Goal: Information Seeking & Learning: Find specific page/section

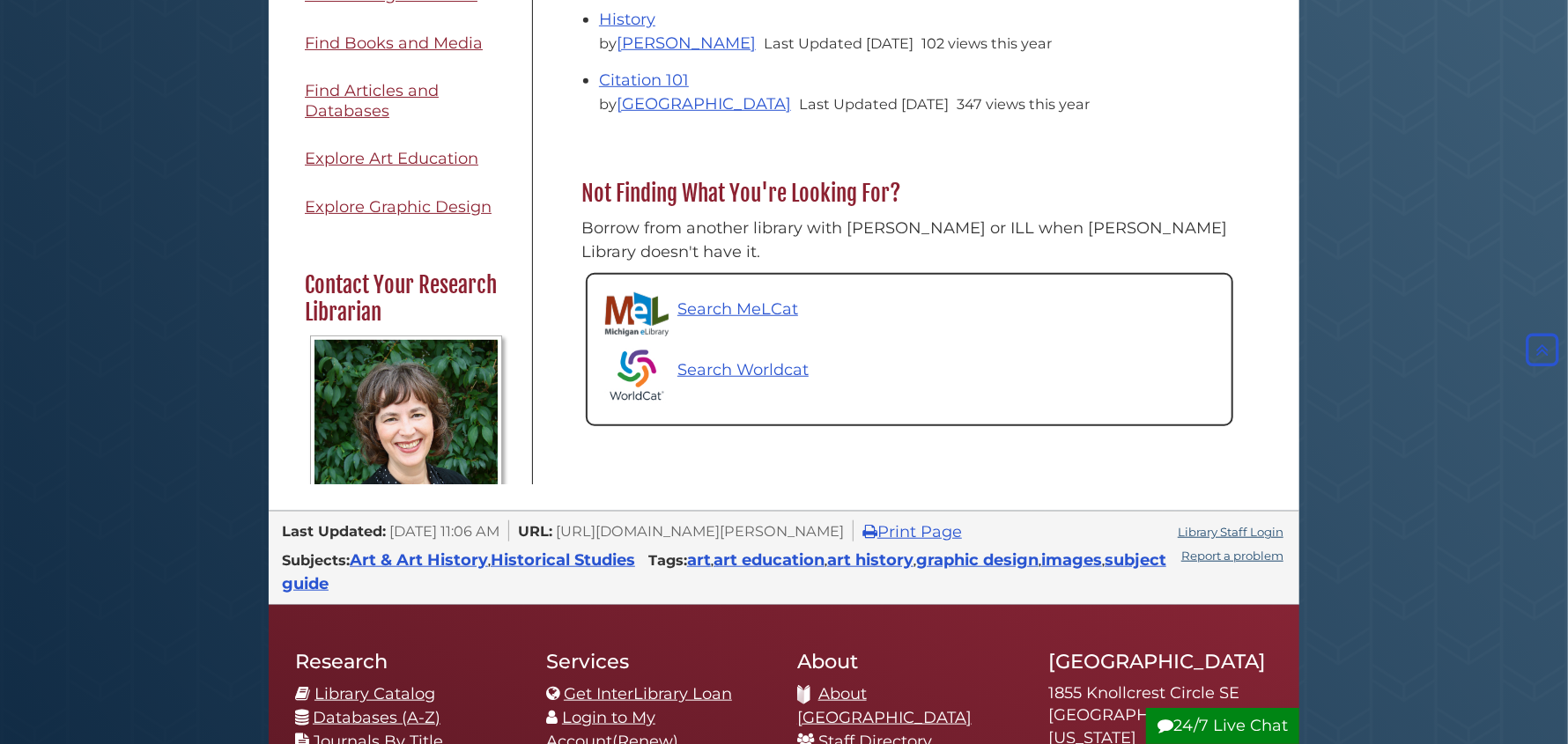
scroll to position [751, 0]
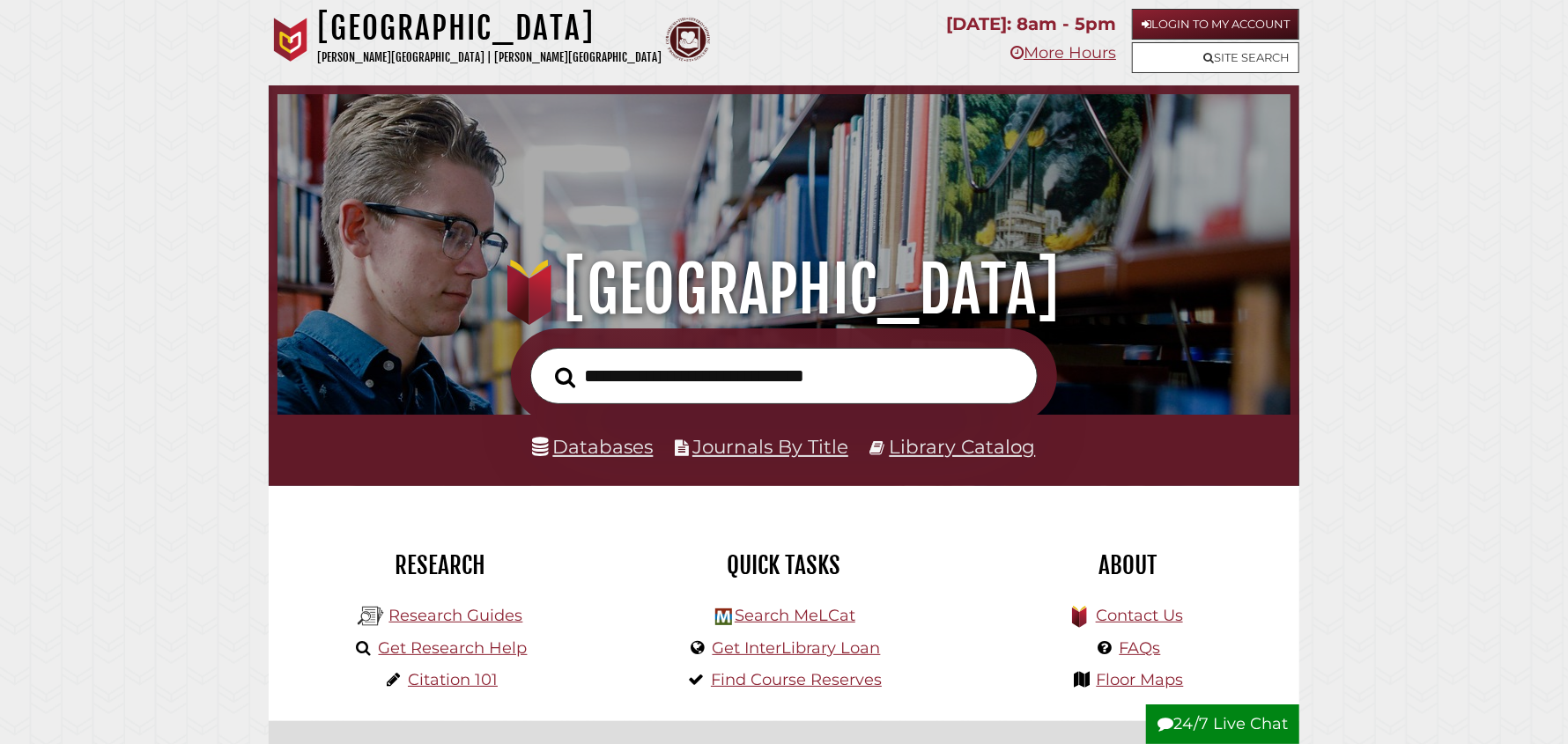
scroll to position [334, 1004]
click at [1131, 682] on link "Floor Maps" at bounding box center [1140, 680] width 87 height 20
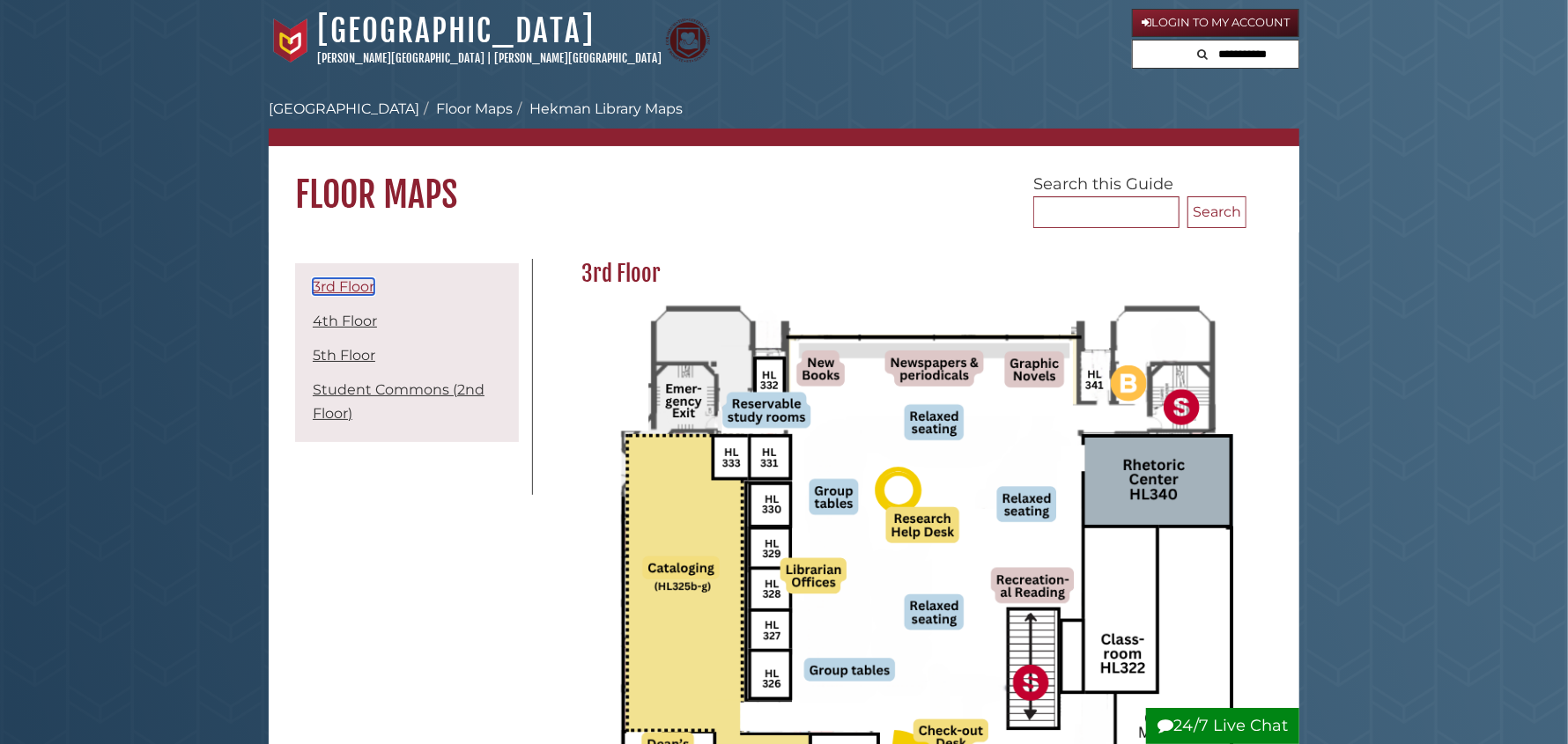
click at [352, 288] on link "3rd Floor" at bounding box center [343, 287] width 62 height 17
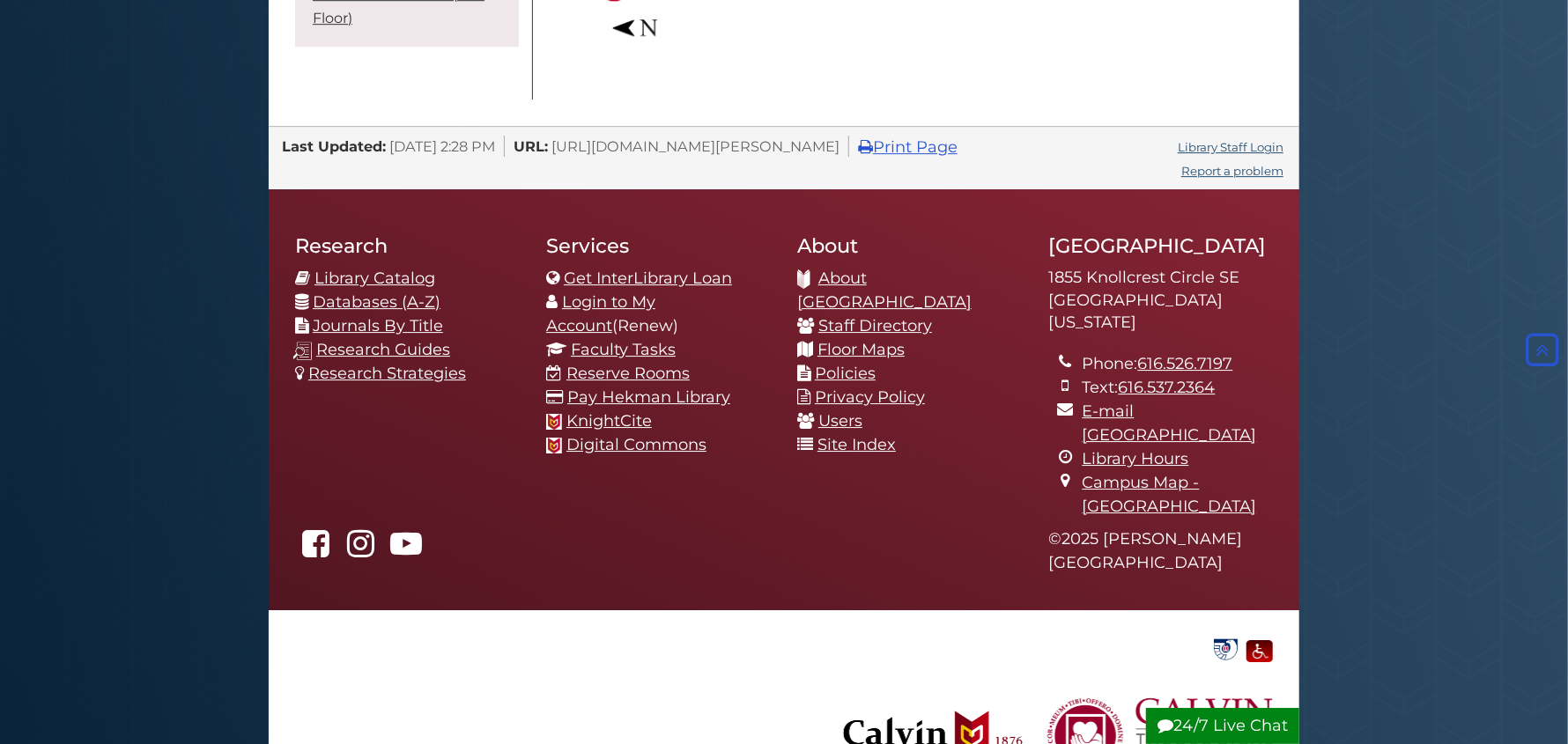
scroll to position [3229, 0]
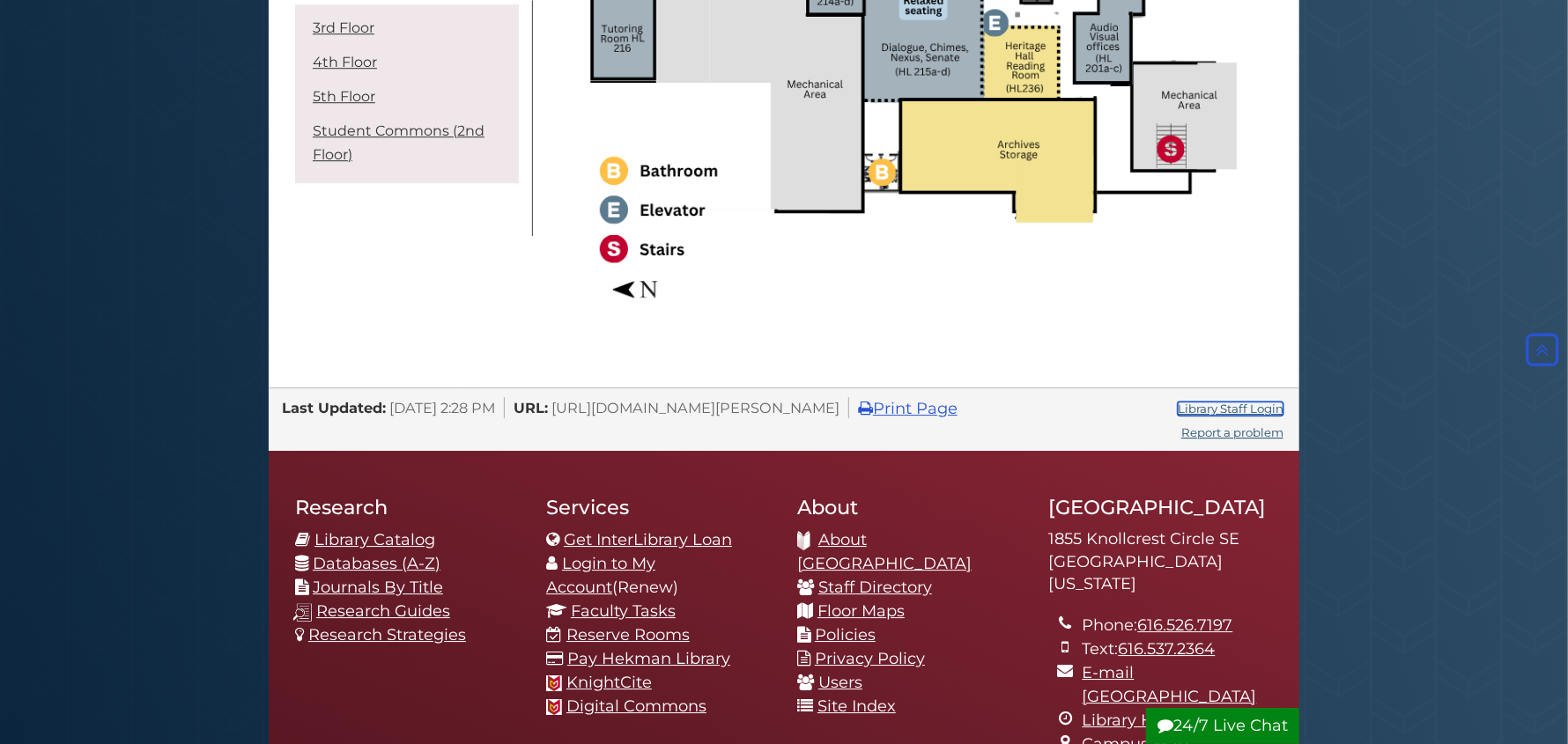
click at [1221, 408] on link "Library Staff Login" at bounding box center [1230, 408] width 106 height 14
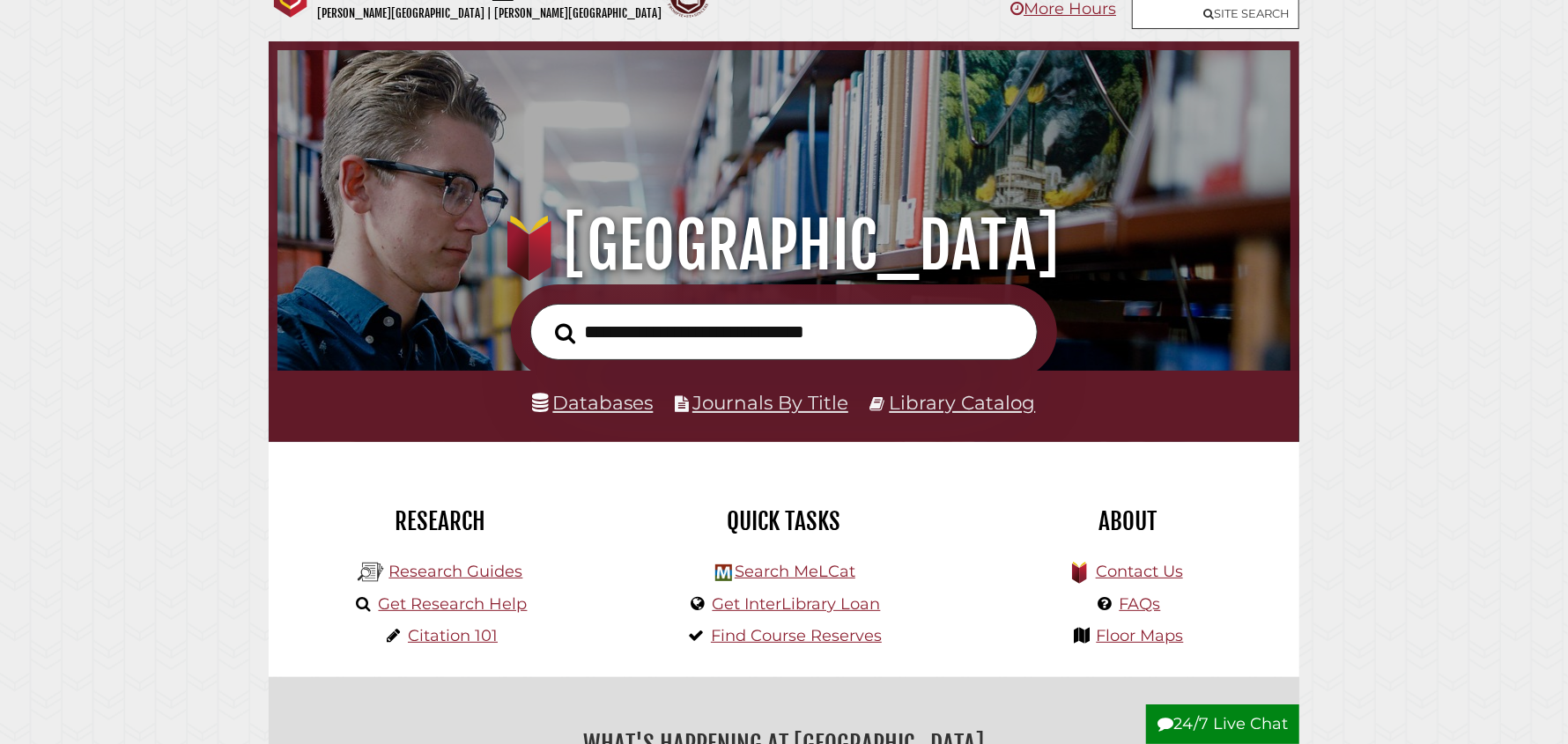
scroll to position [87, 0]
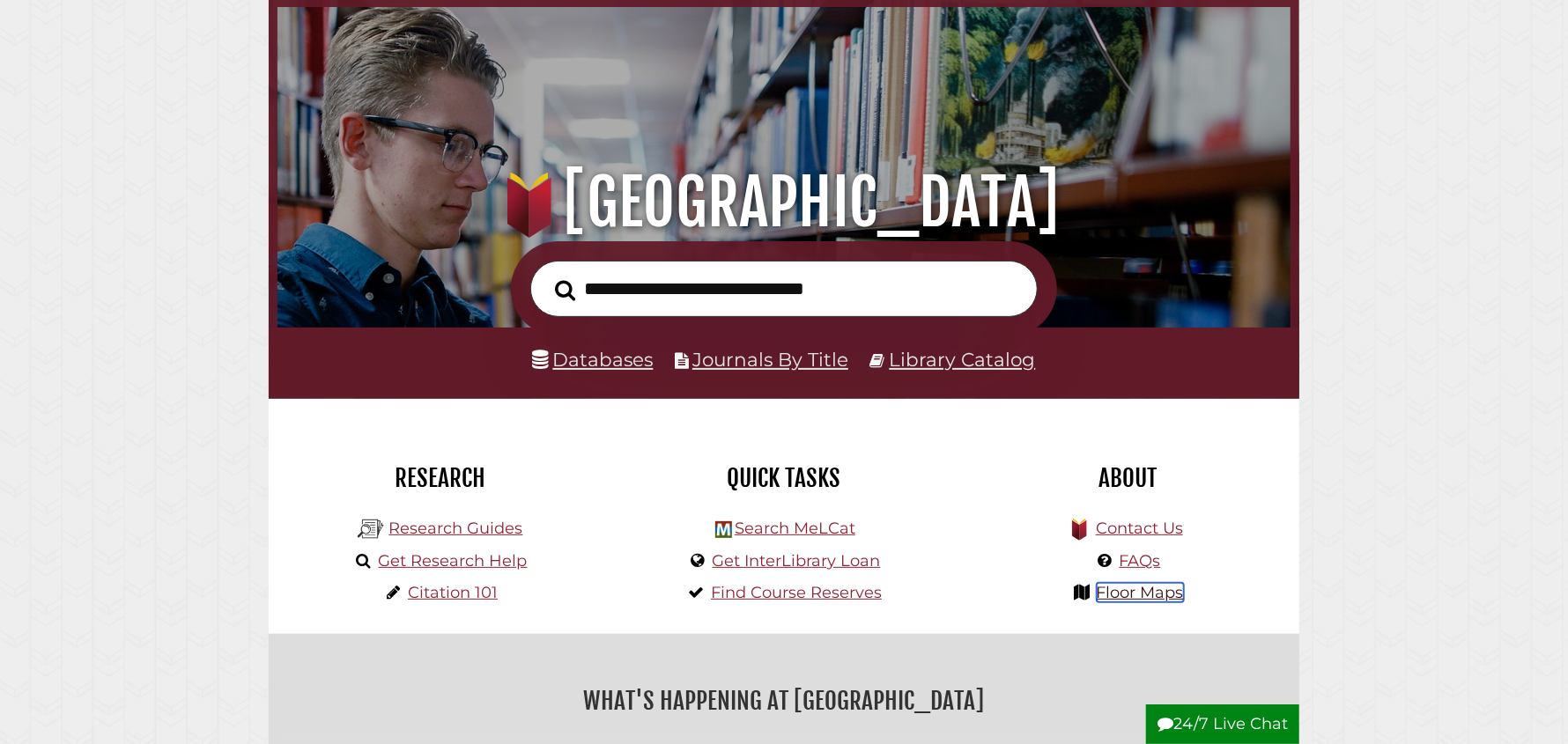
click at [1120, 597] on link "Floor Maps" at bounding box center [1140, 593] width 87 height 20
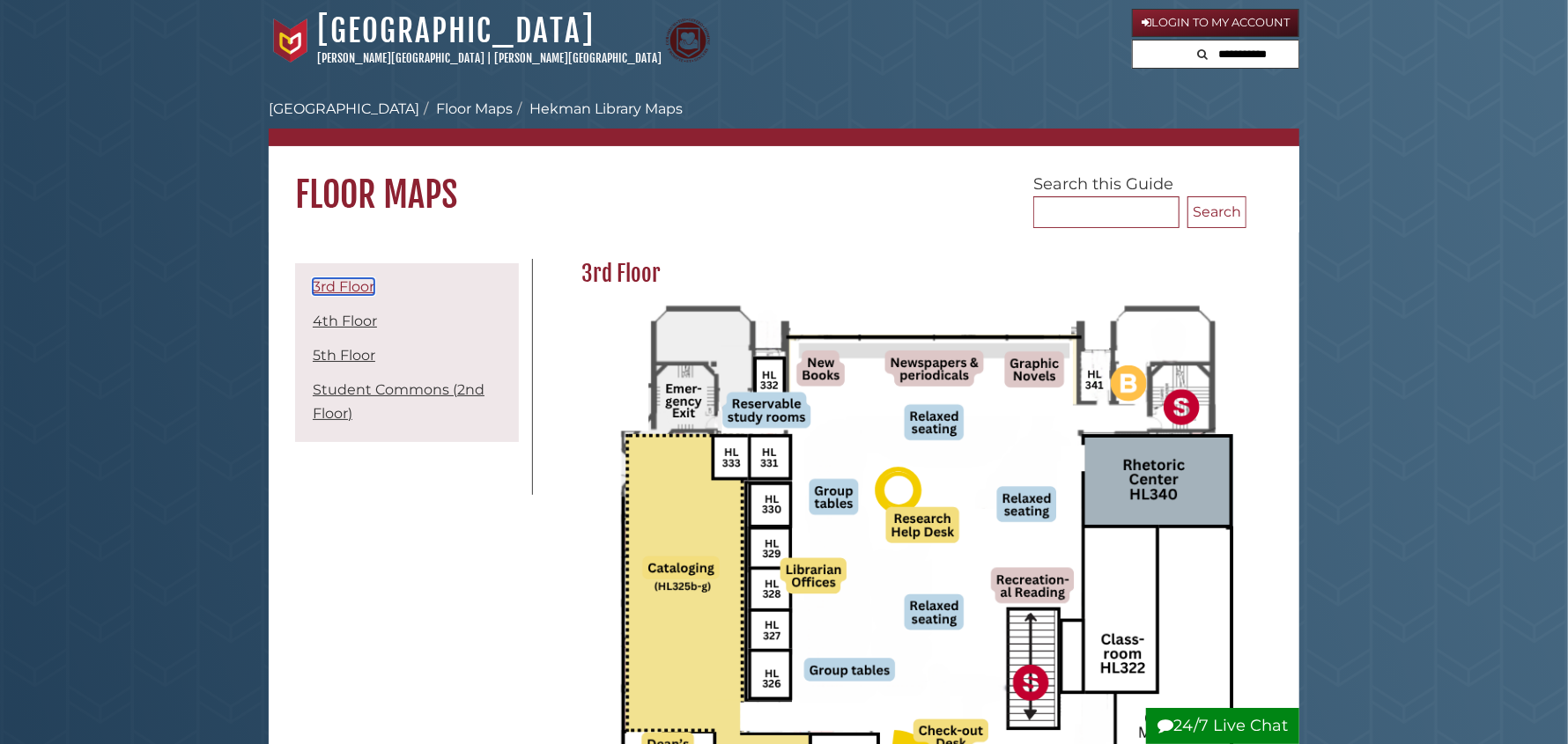
click at [339, 286] on link "3rd Floor" at bounding box center [343, 287] width 62 height 17
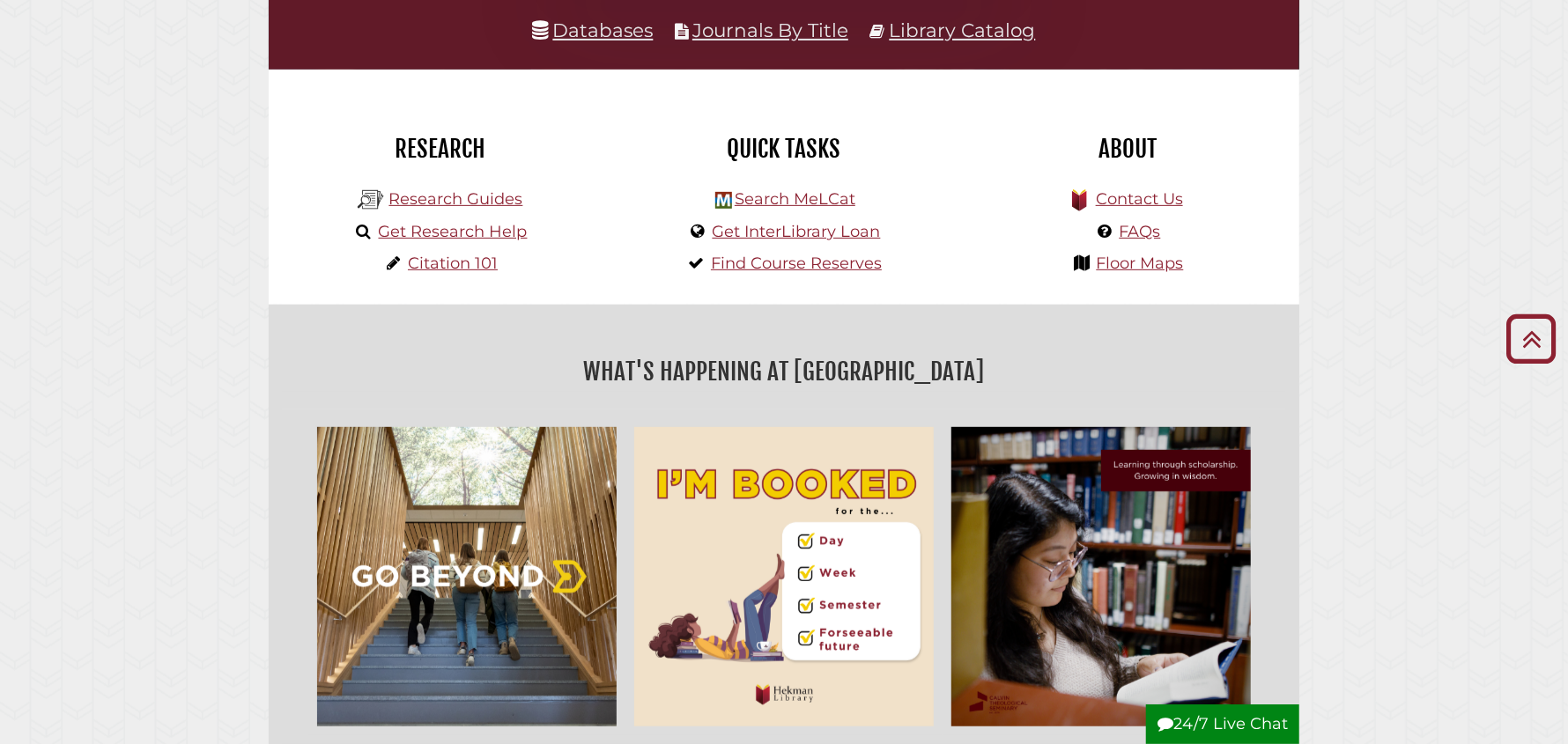
scroll to position [439, 0]
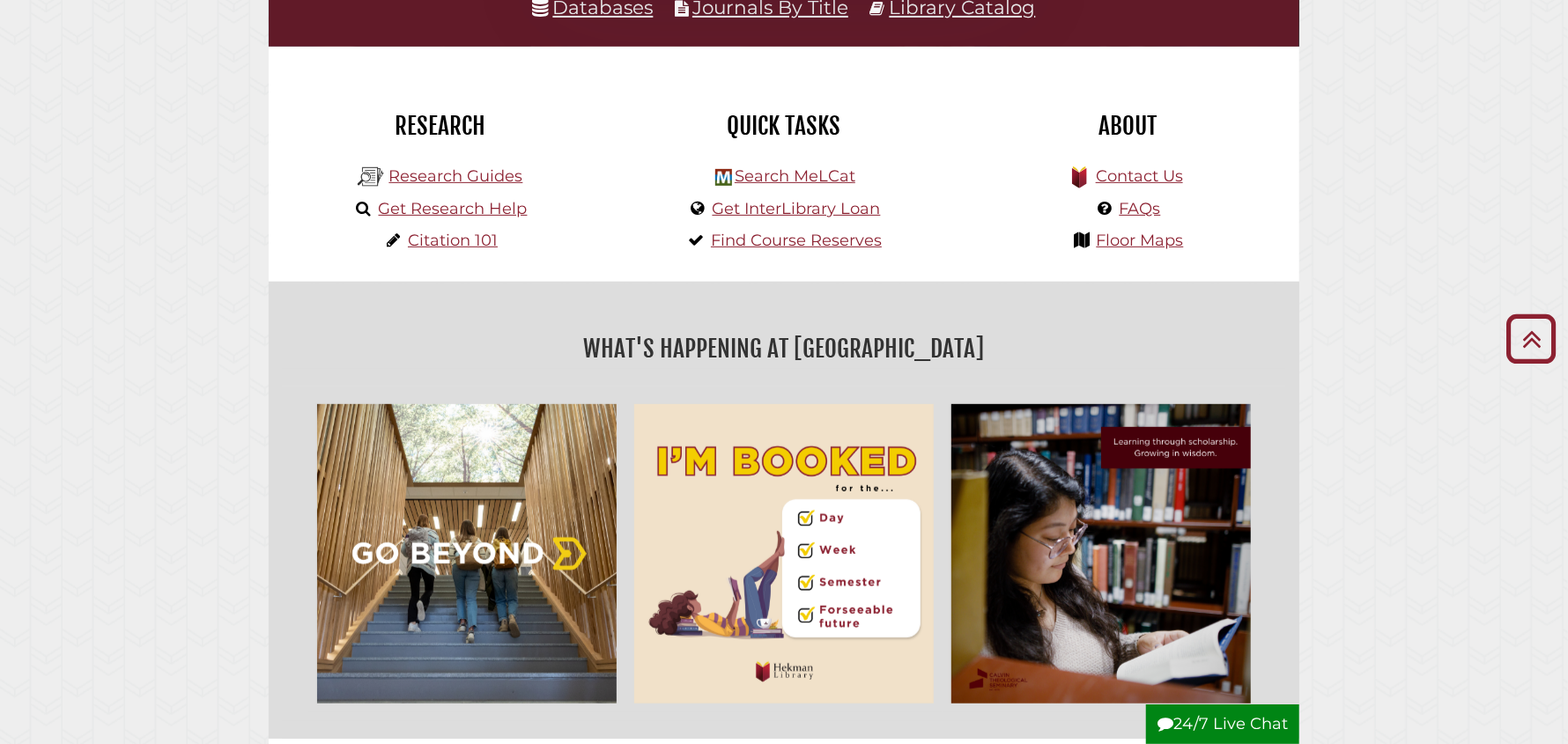
click at [825, 575] on img "slideshow" at bounding box center [784, 553] width 317 height 317
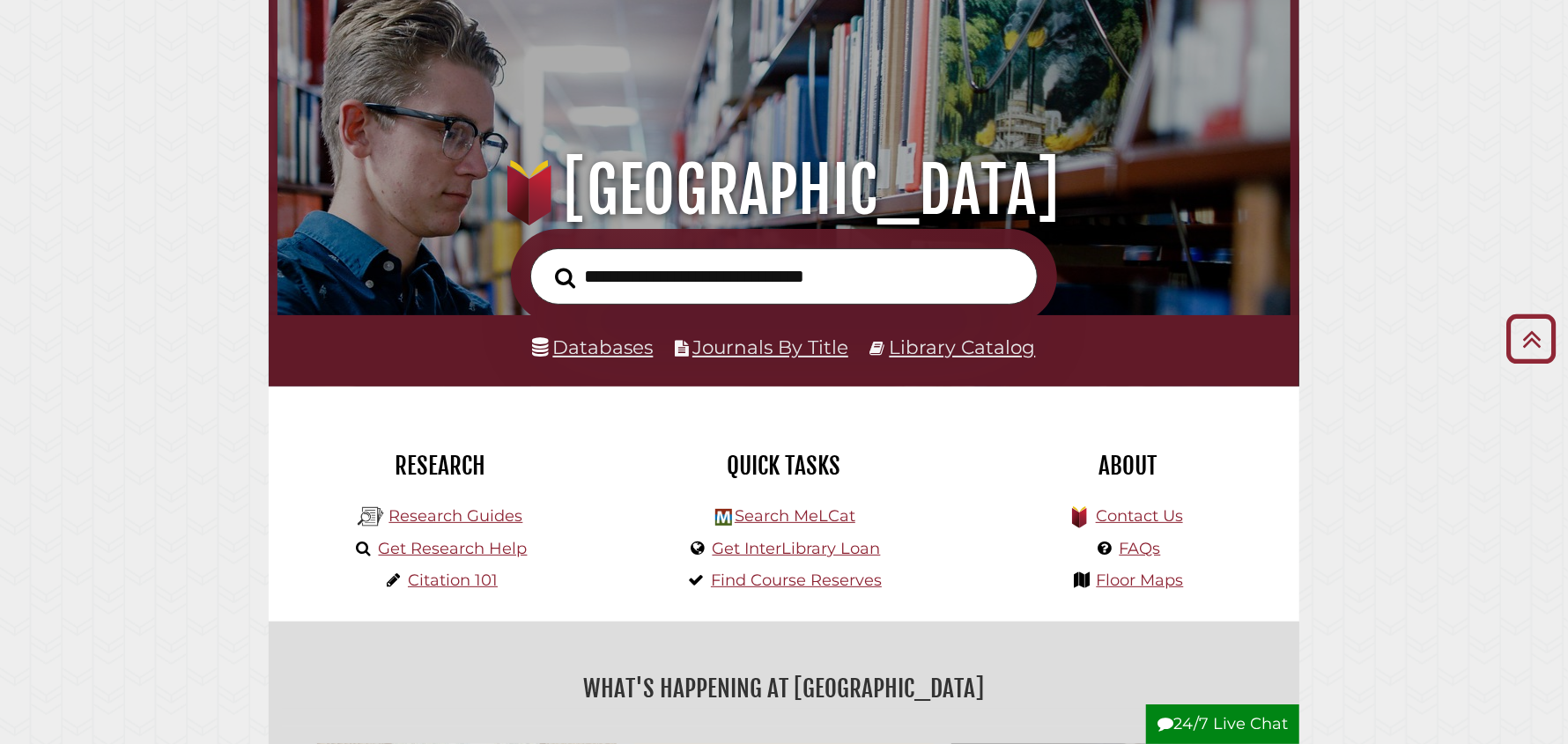
scroll to position [87, 0]
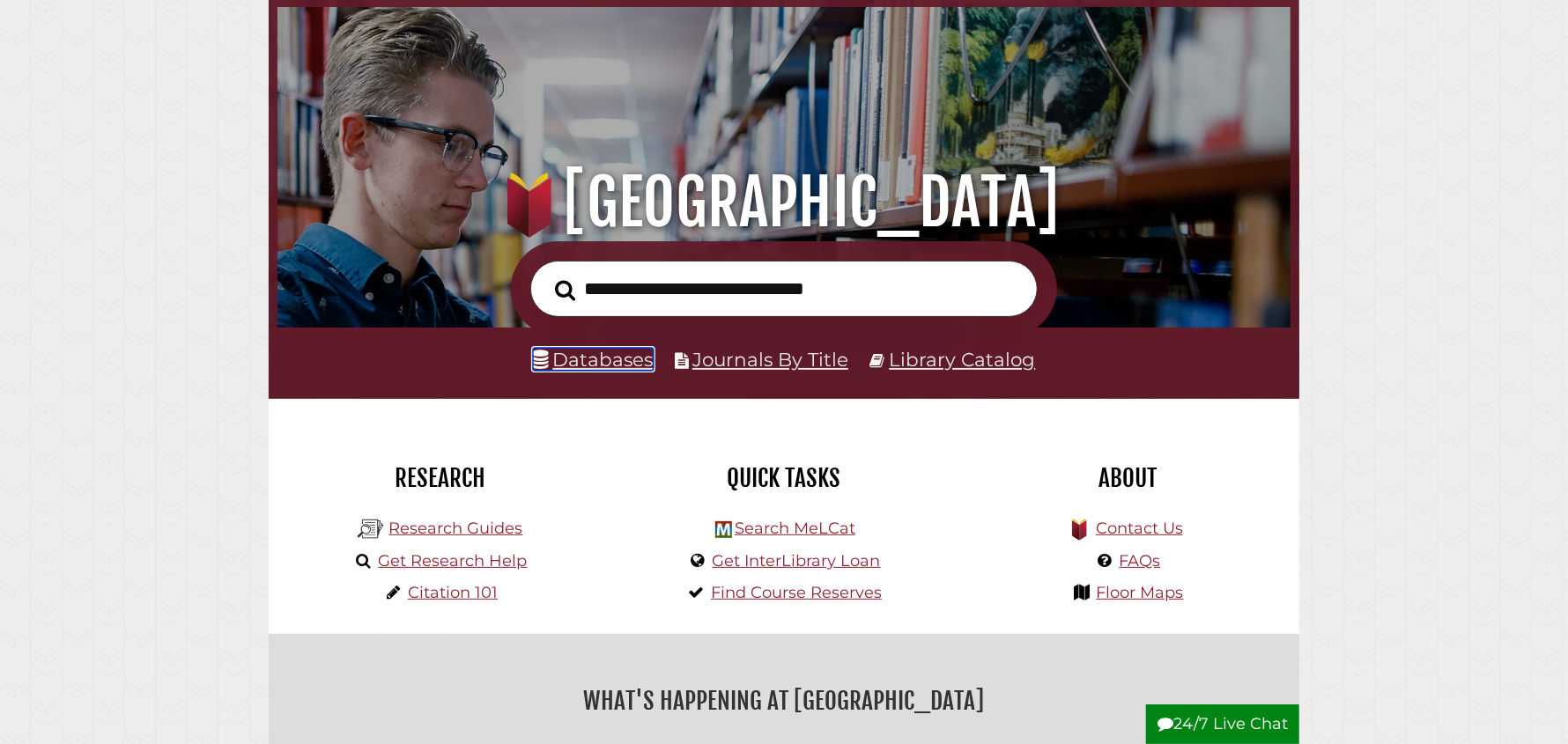
click at [591, 353] on link "Databases" at bounding box center [593, 359] width 121 height 22
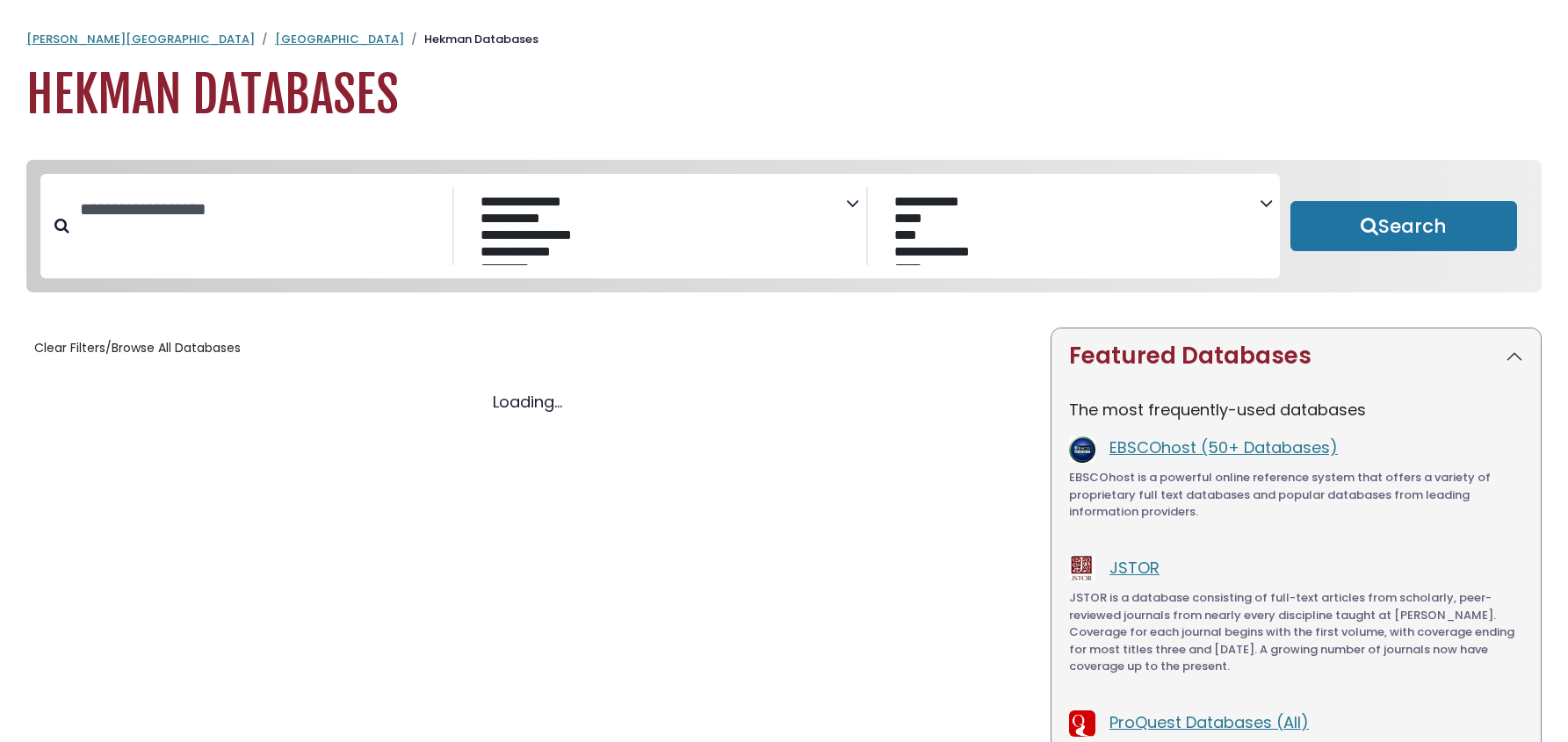
select select "Database Subject Filter"
select select "Database Vendors Filter"
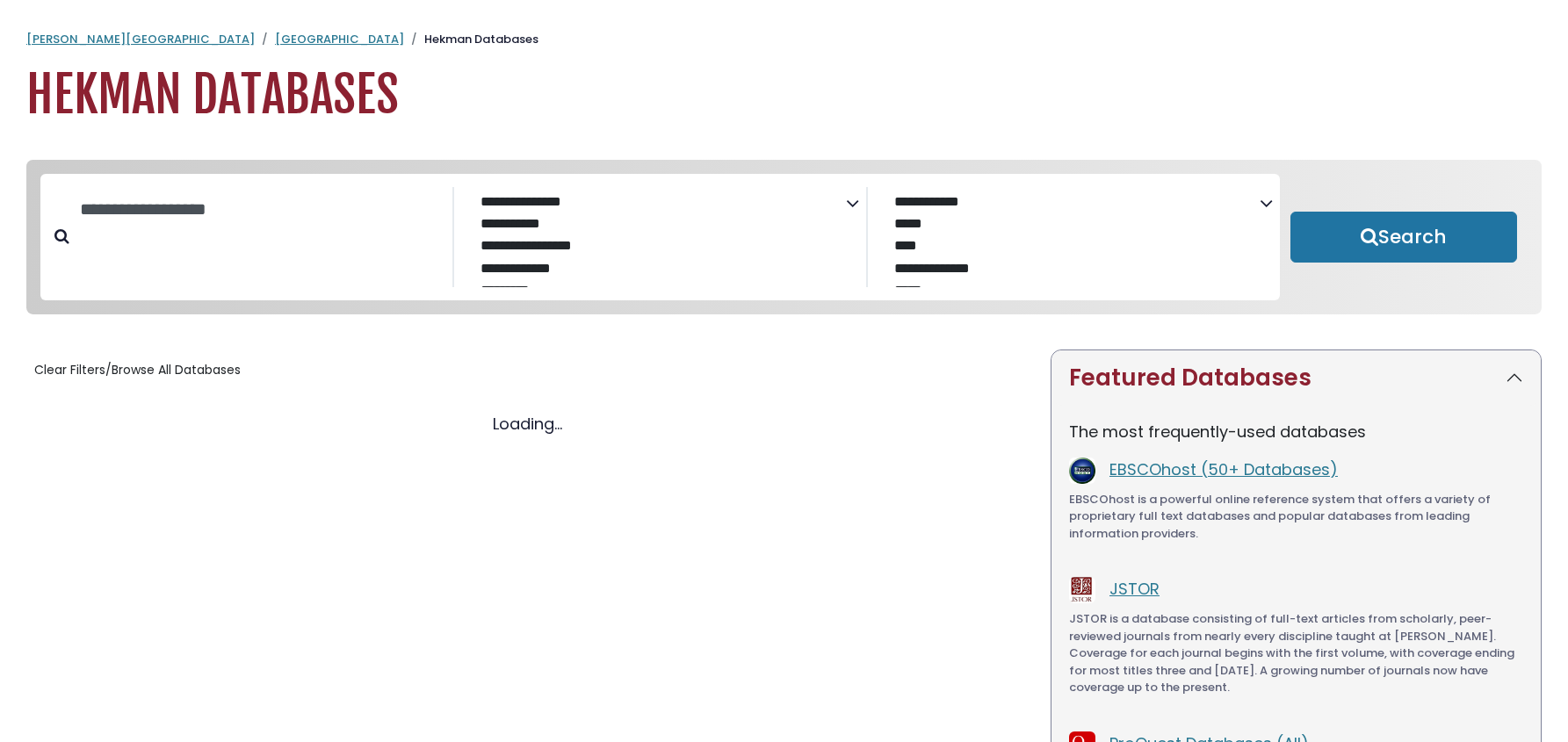
select select "Database Subject Filter"
select select "Database Vendors Filter"
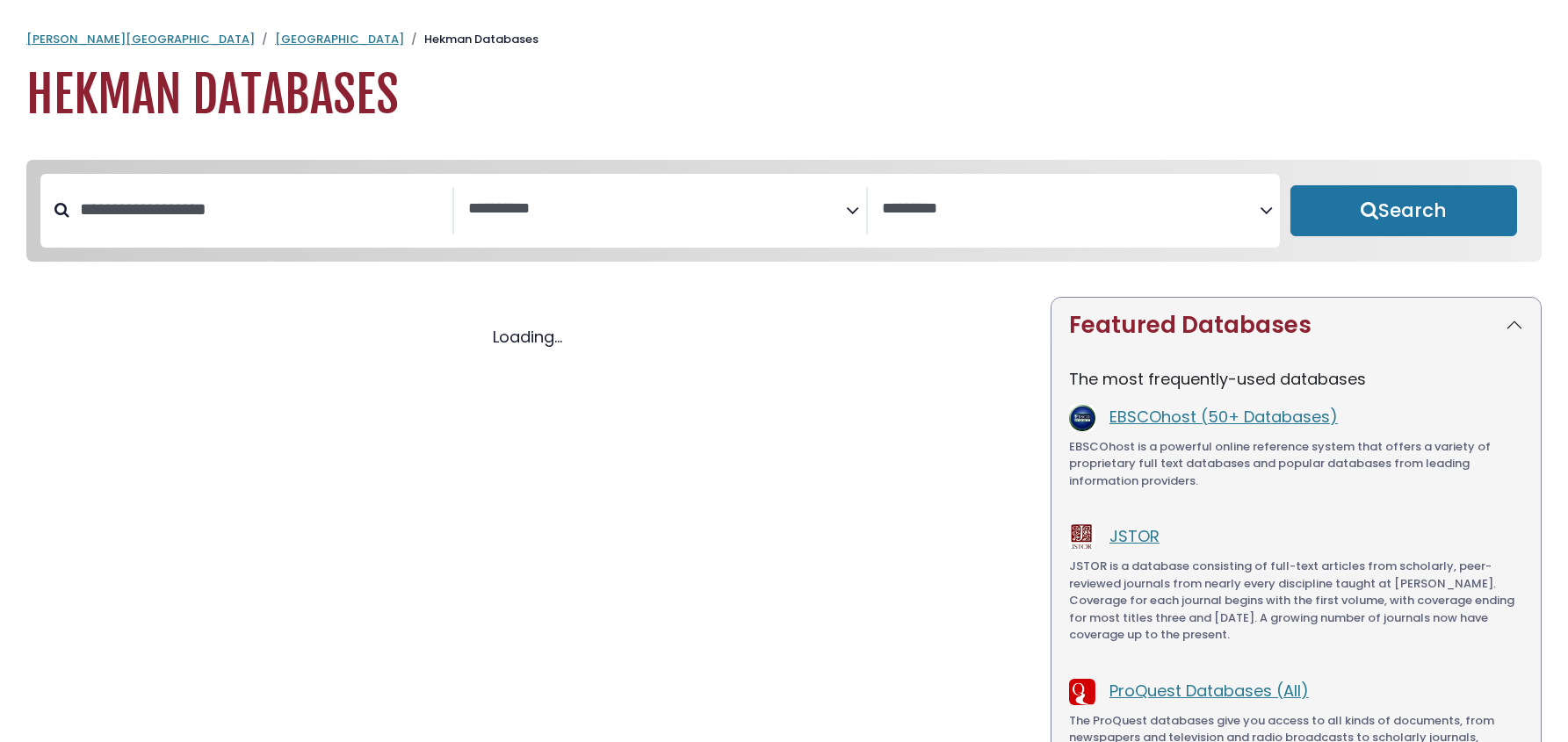
select select "Database Subject Filter"
select select "Database Vendors Filter"
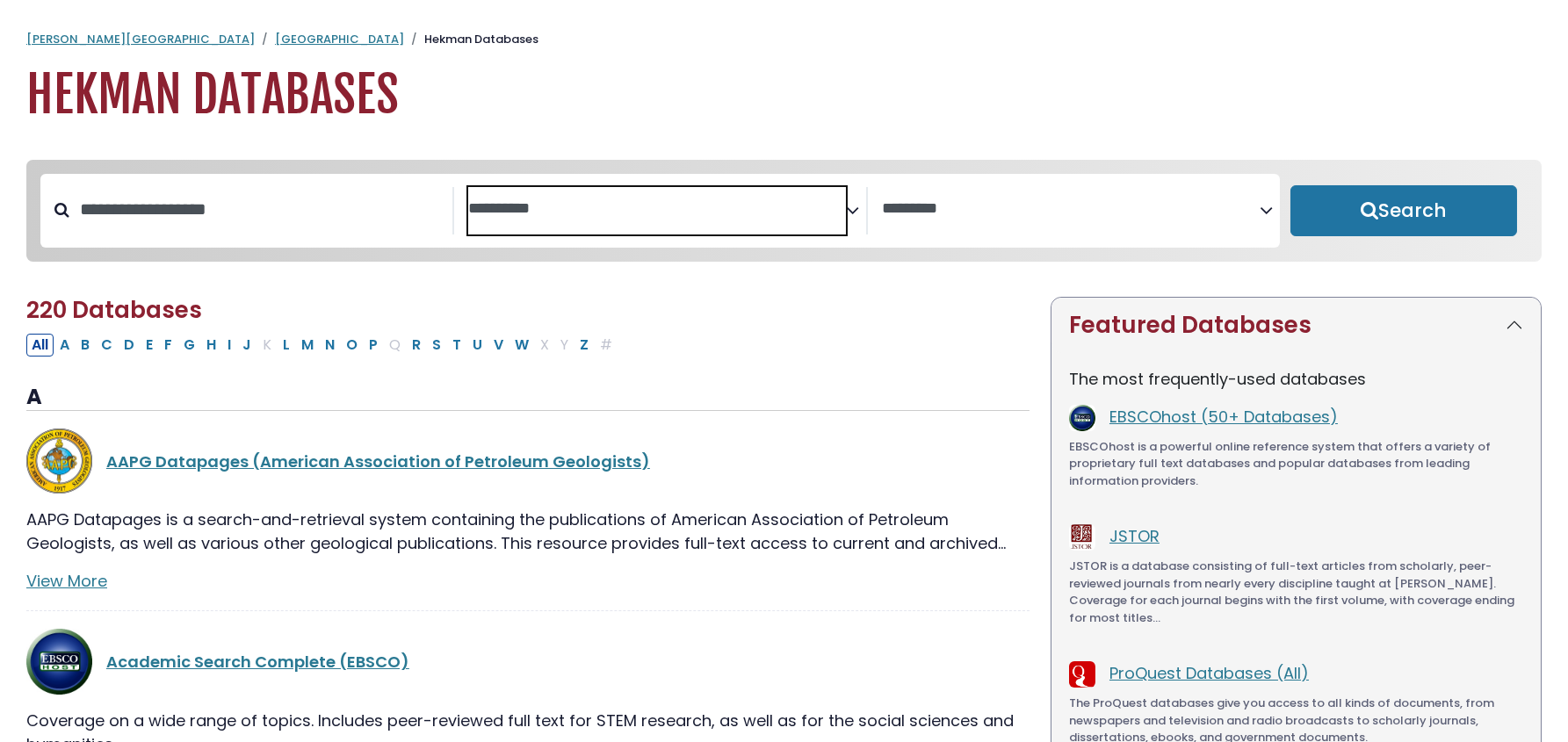
click at [590, 200] on textarea "Search" at bounding box center [657, 210] width 378 height 19
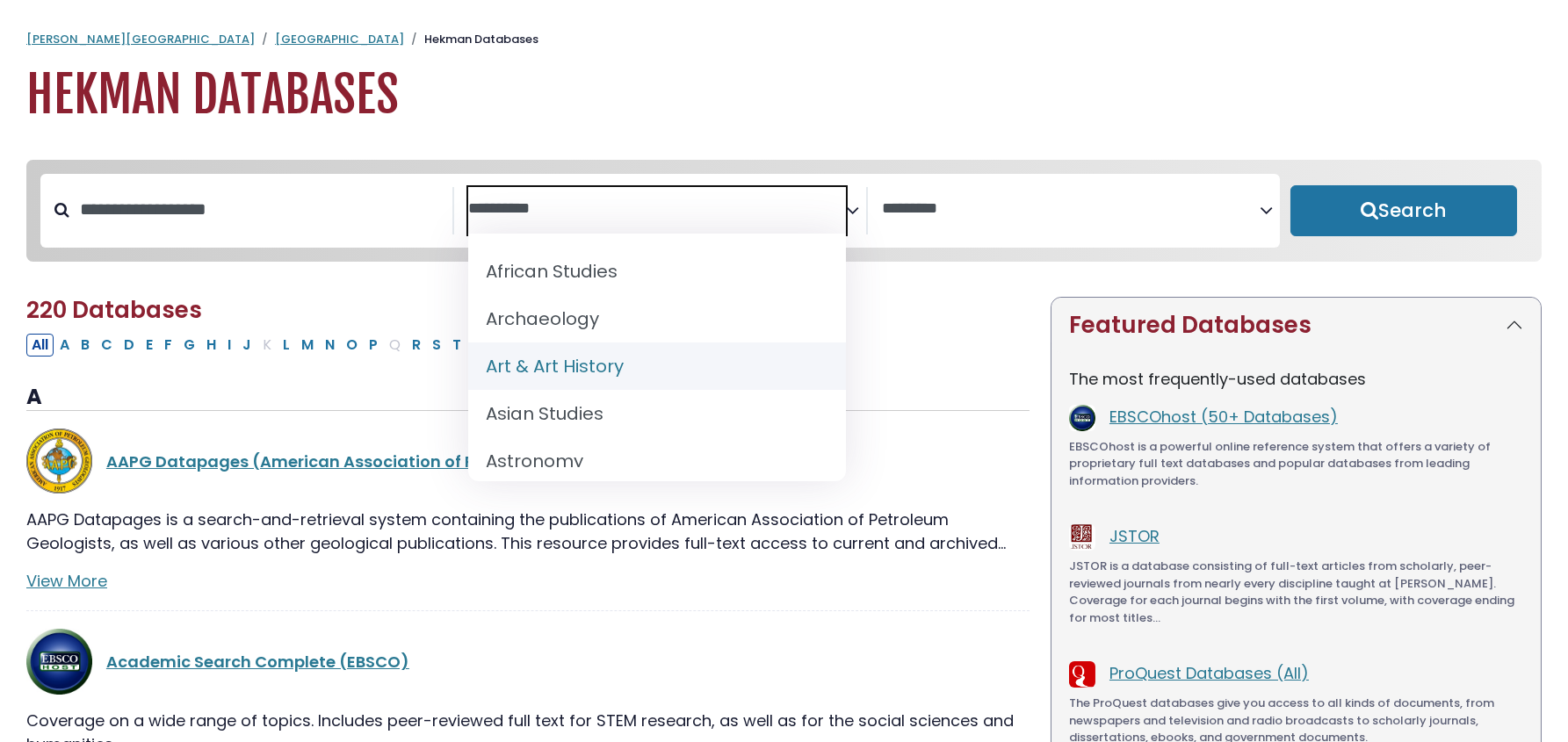
select select "*****"
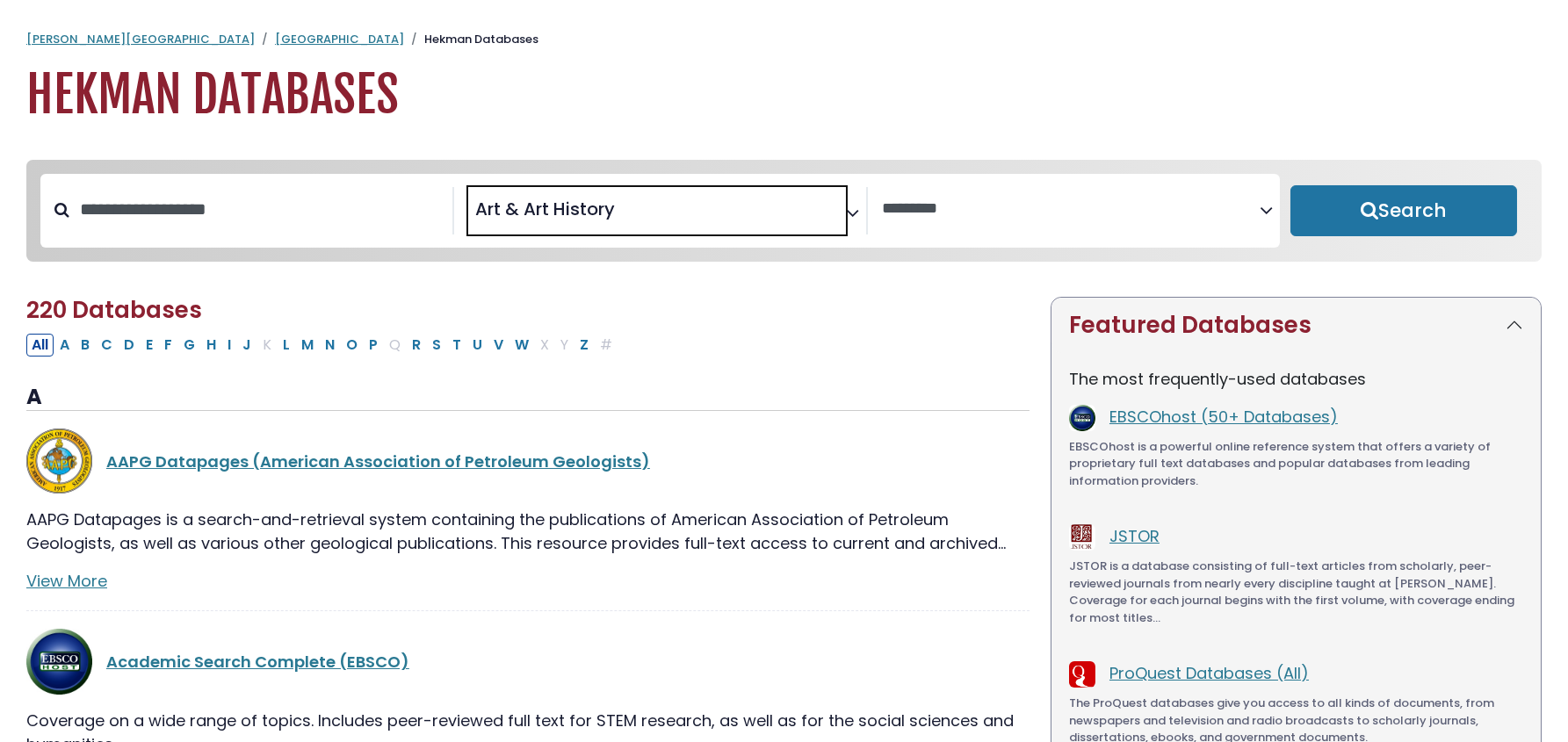
scroll to position [44, 0]
click at [1381, 225] on button "Search" at bounding box center [1404, 211] width 227 height 51
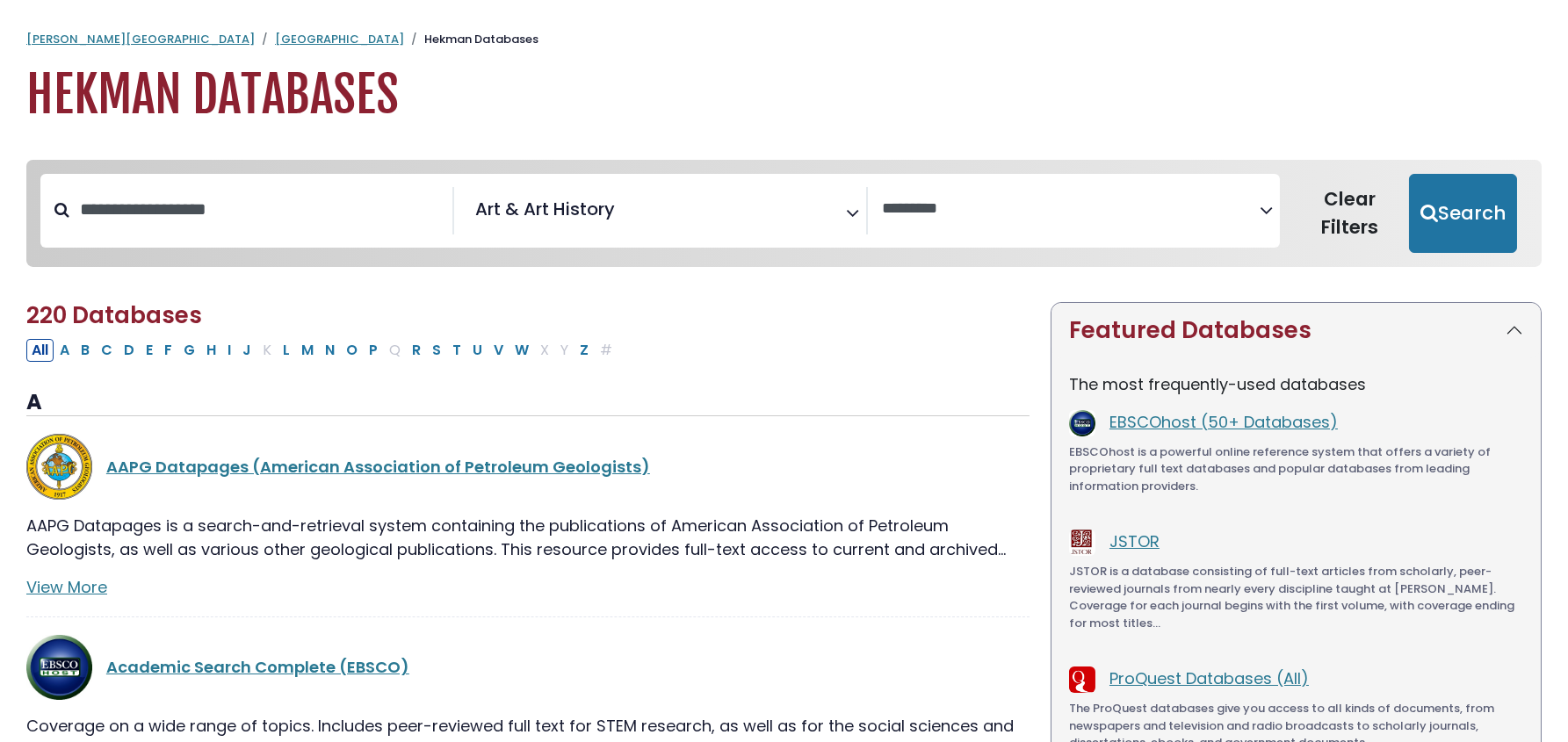
select select "Database Vendors Filter"
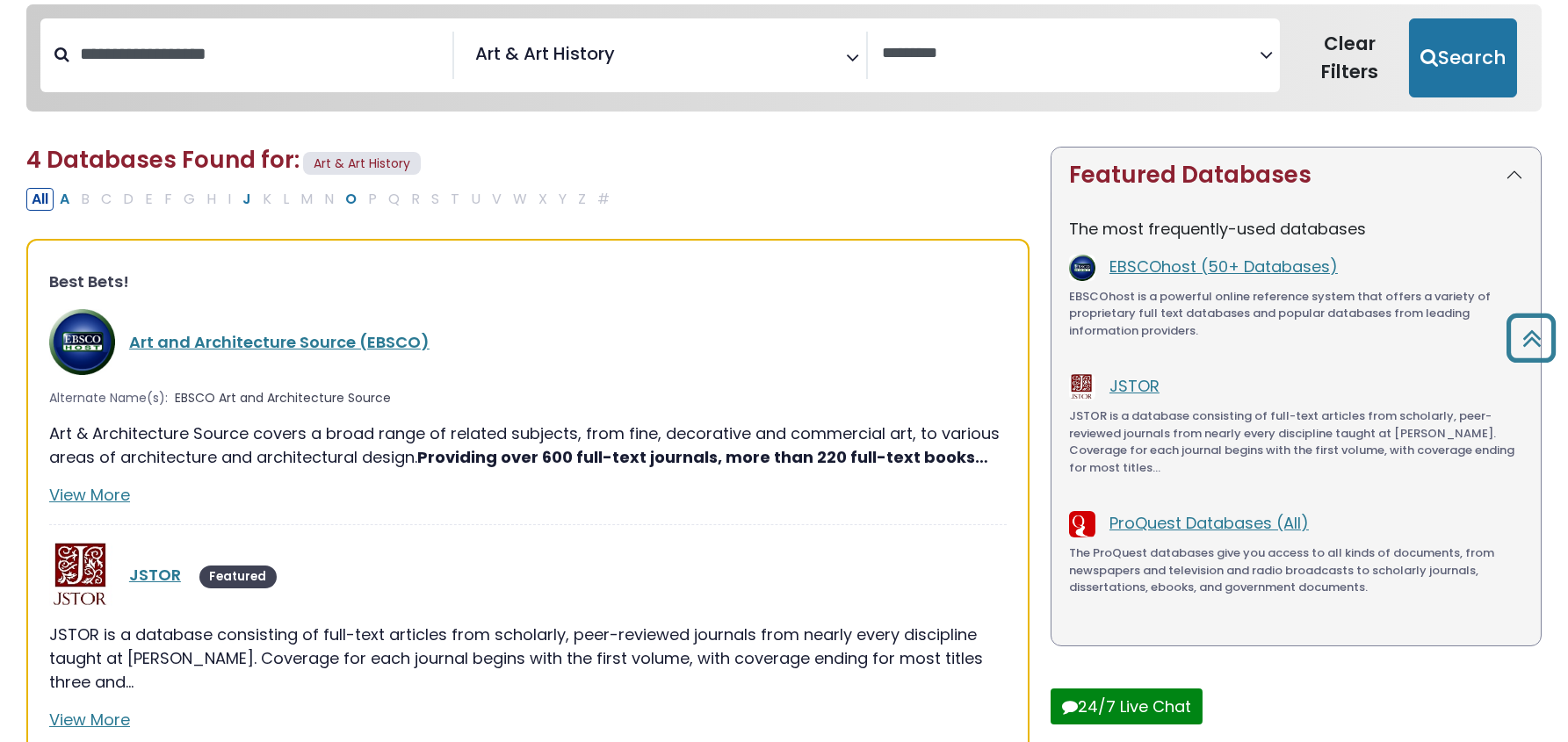
scroll to position [87, 0]
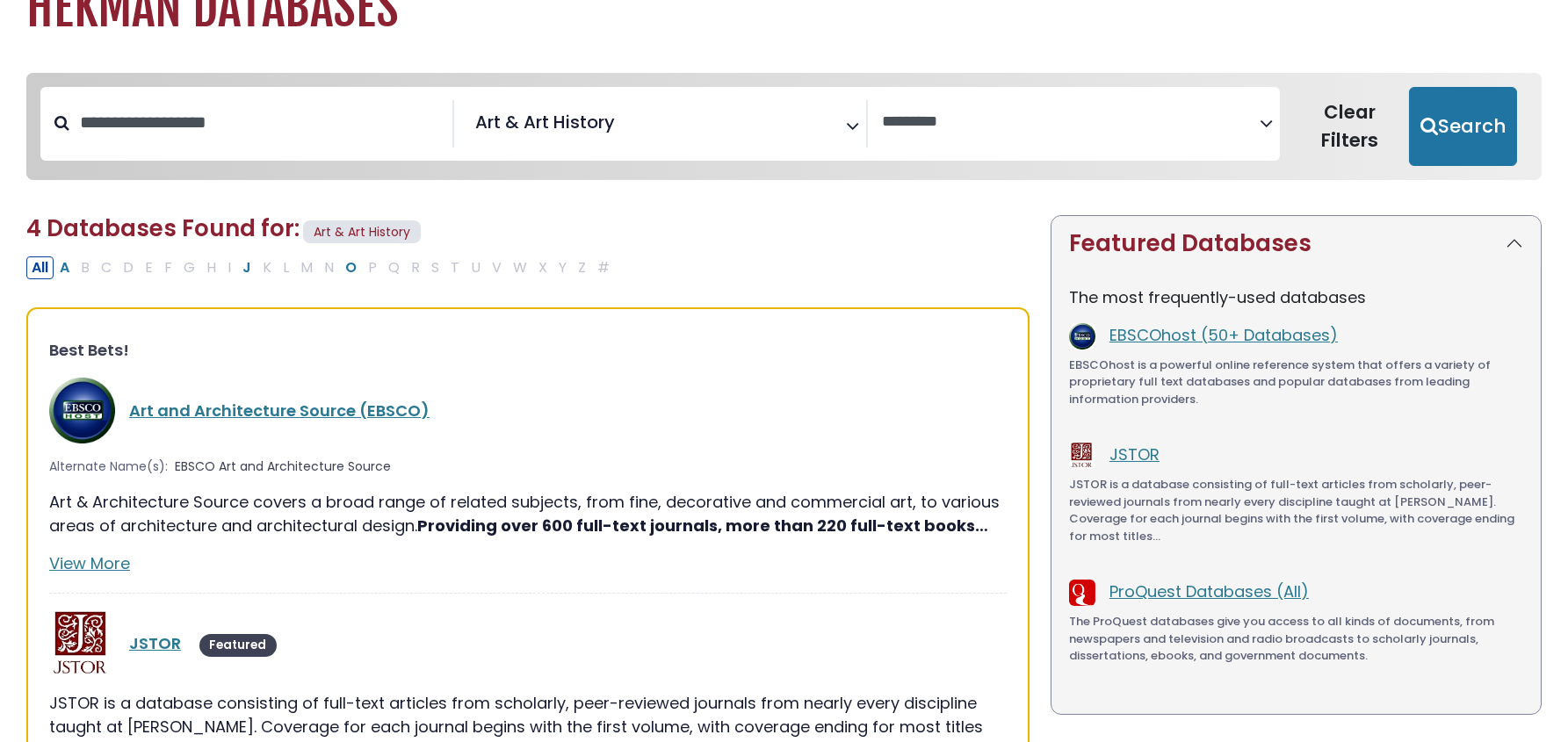
click at [844, 123] on span "× Art & Art History" at bounding box center [657, 123] width 378 height 48
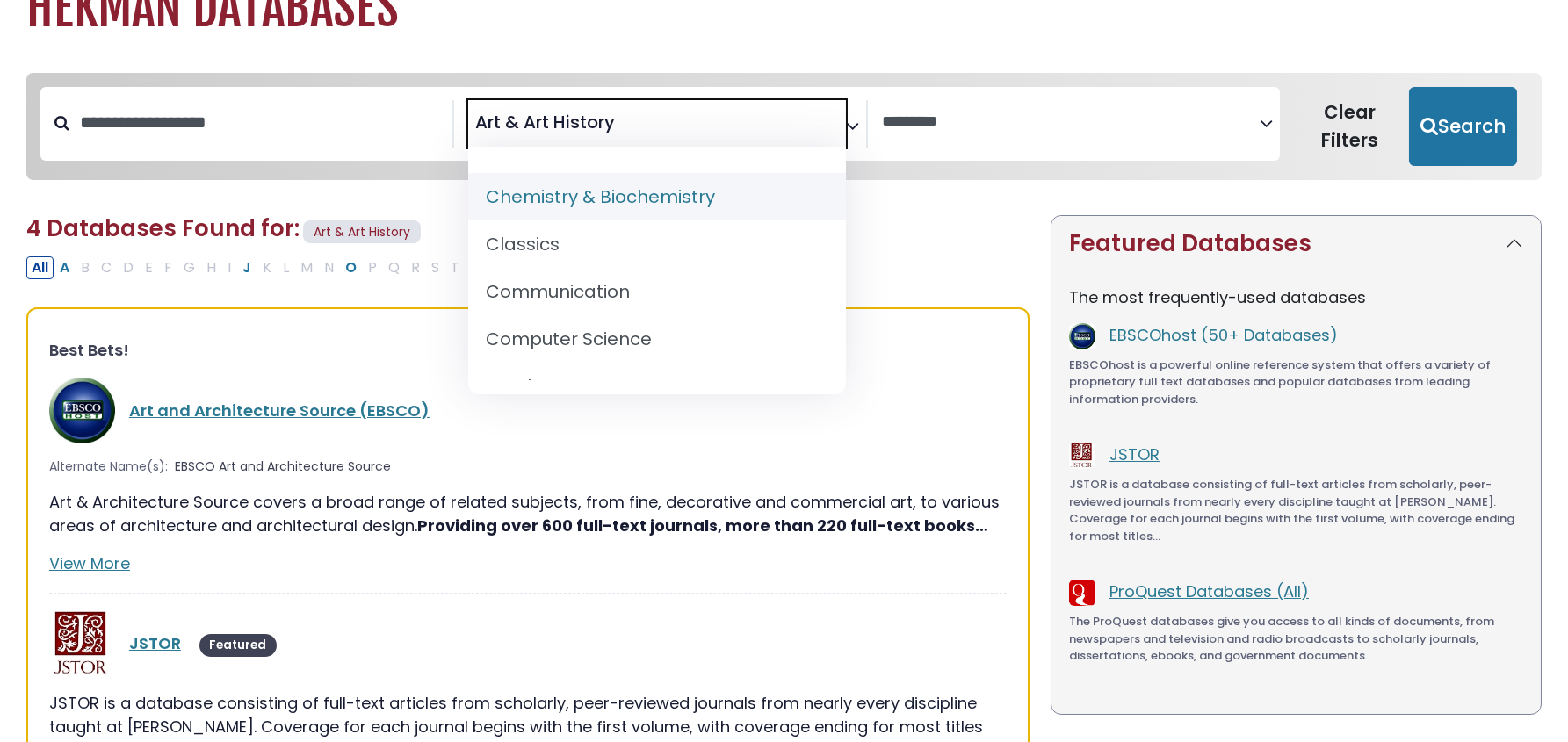
scroll to position [350, 0]
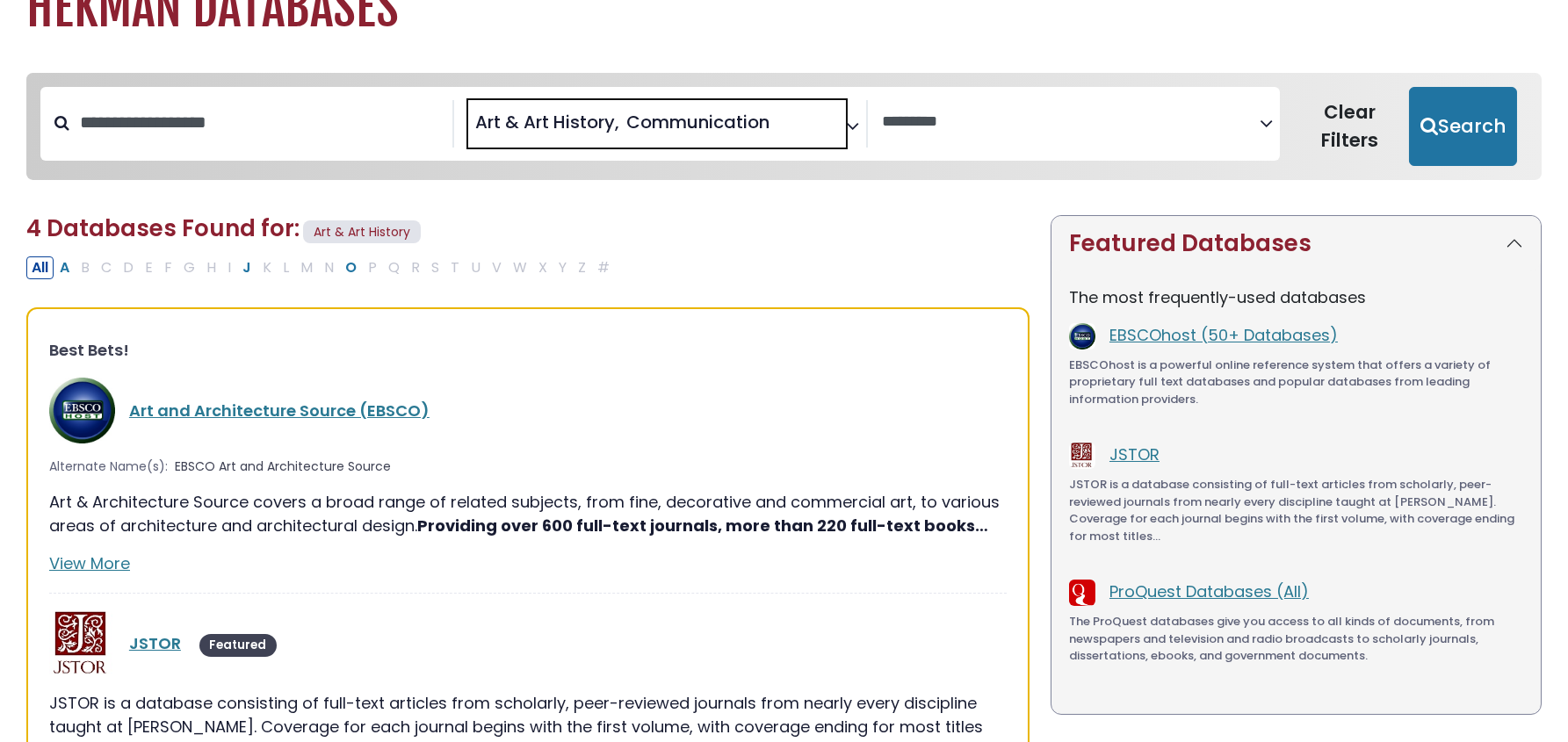
click at [702, 117] on span "Communication" at bounding box center [699, 122] width 144 height 26
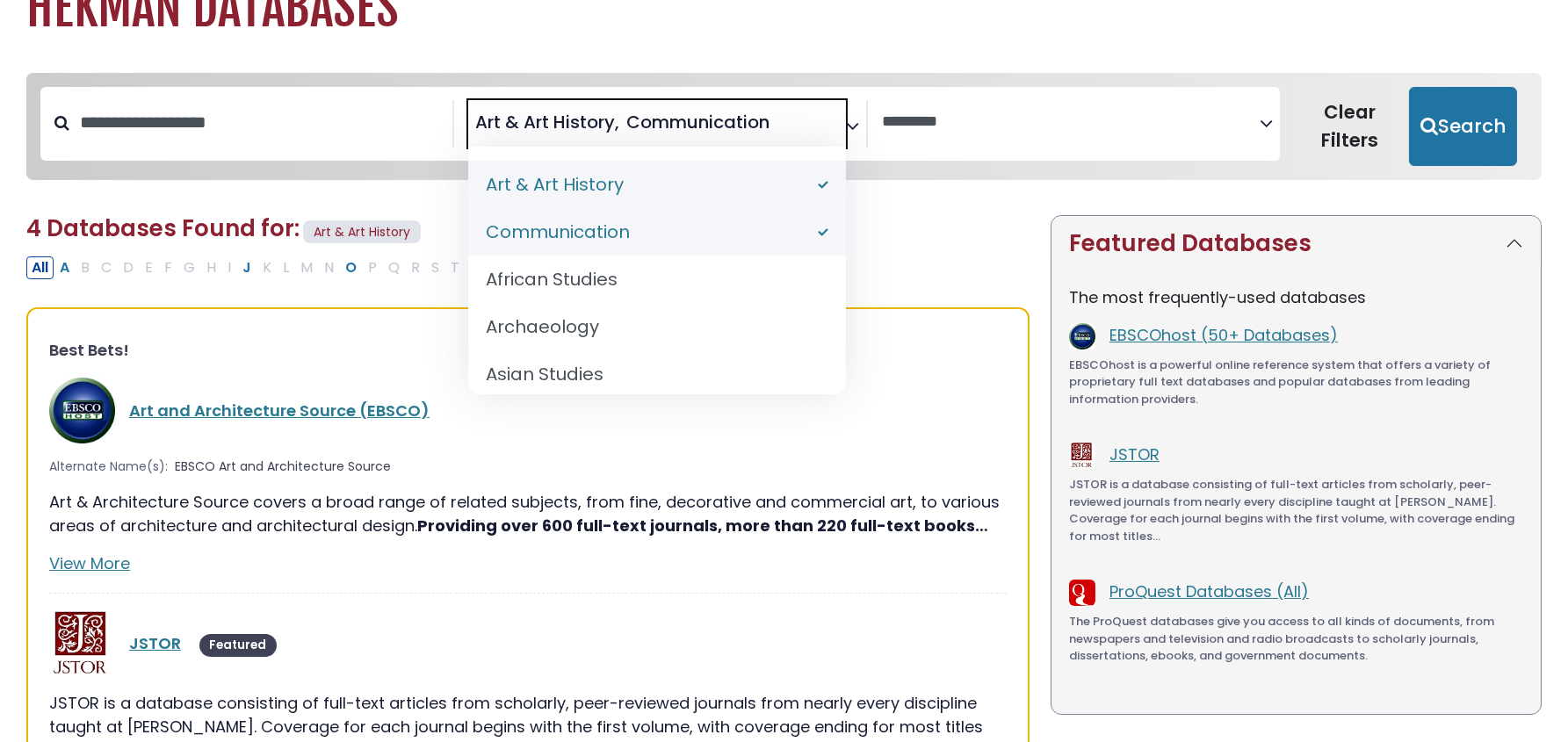
select select "*****"
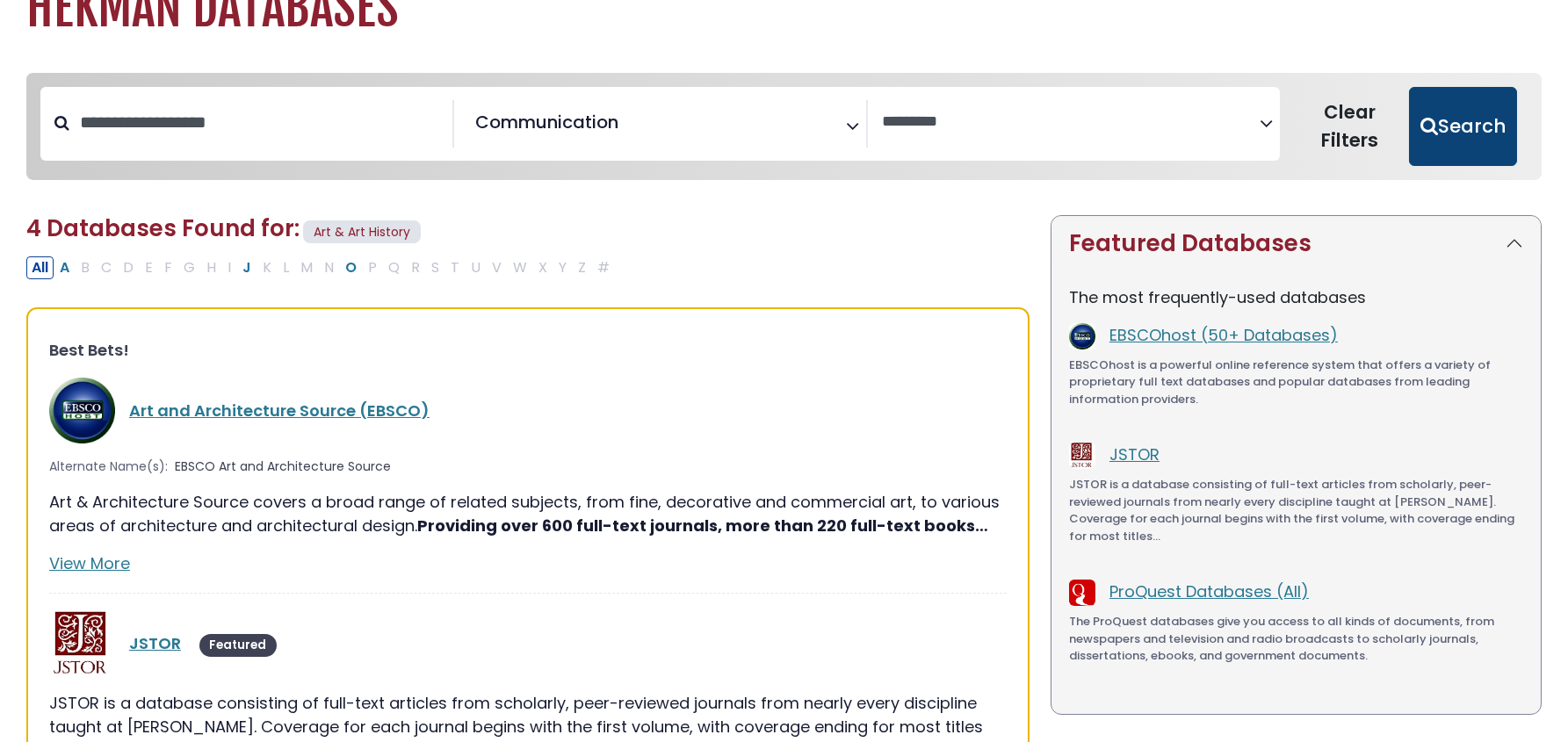
click at [1446, 127] on button "Search" at bounding box center [1464, 126] width 108 height 79
select select "Database Vendors Filter"
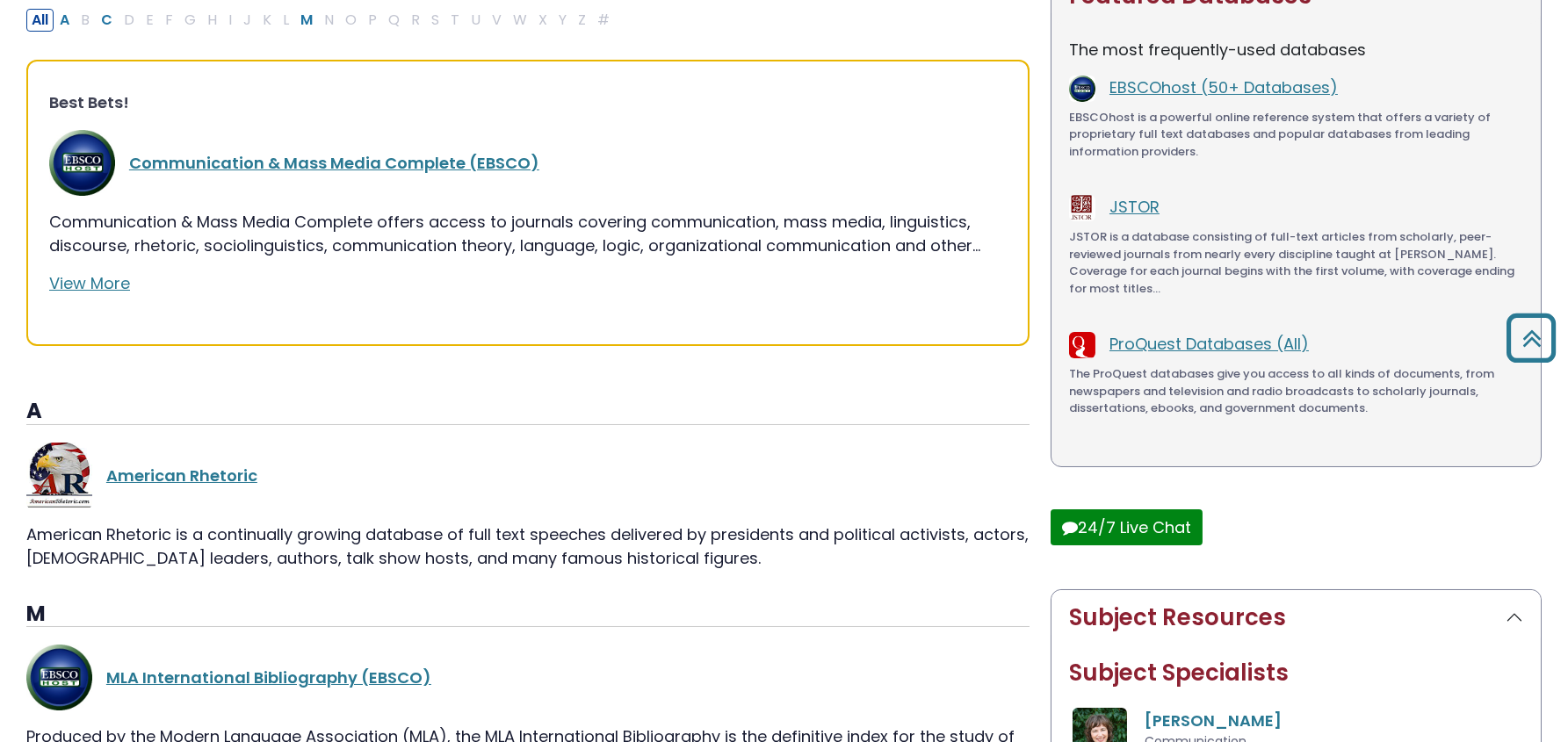
scroll to position [17, 0]
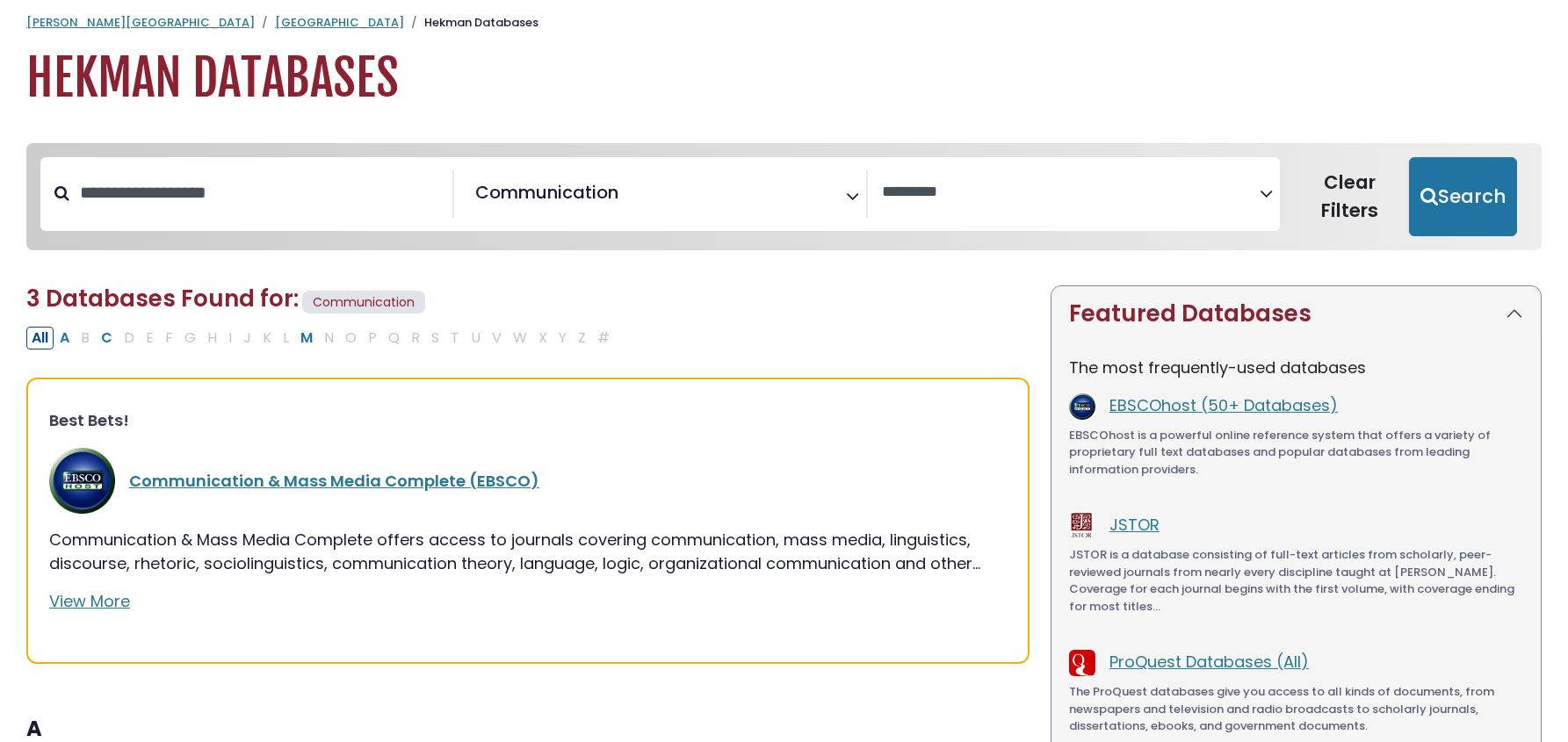
click at [574, 199] on span "Communication" at bounding box center [548, 192] width 144 height 26
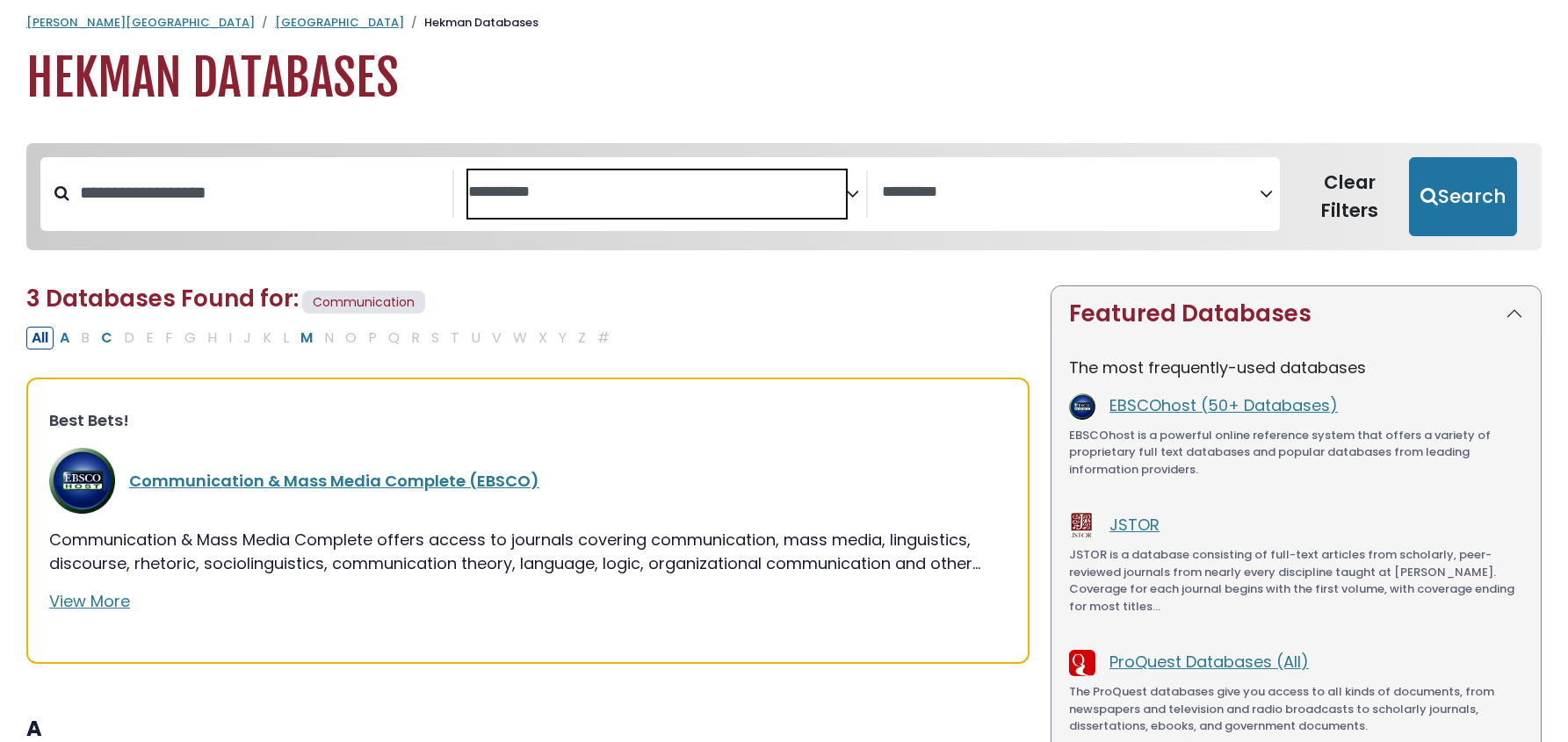
click at [781, 194] on textarea "Search" at bounding box center [657, 193] width 378 height 19
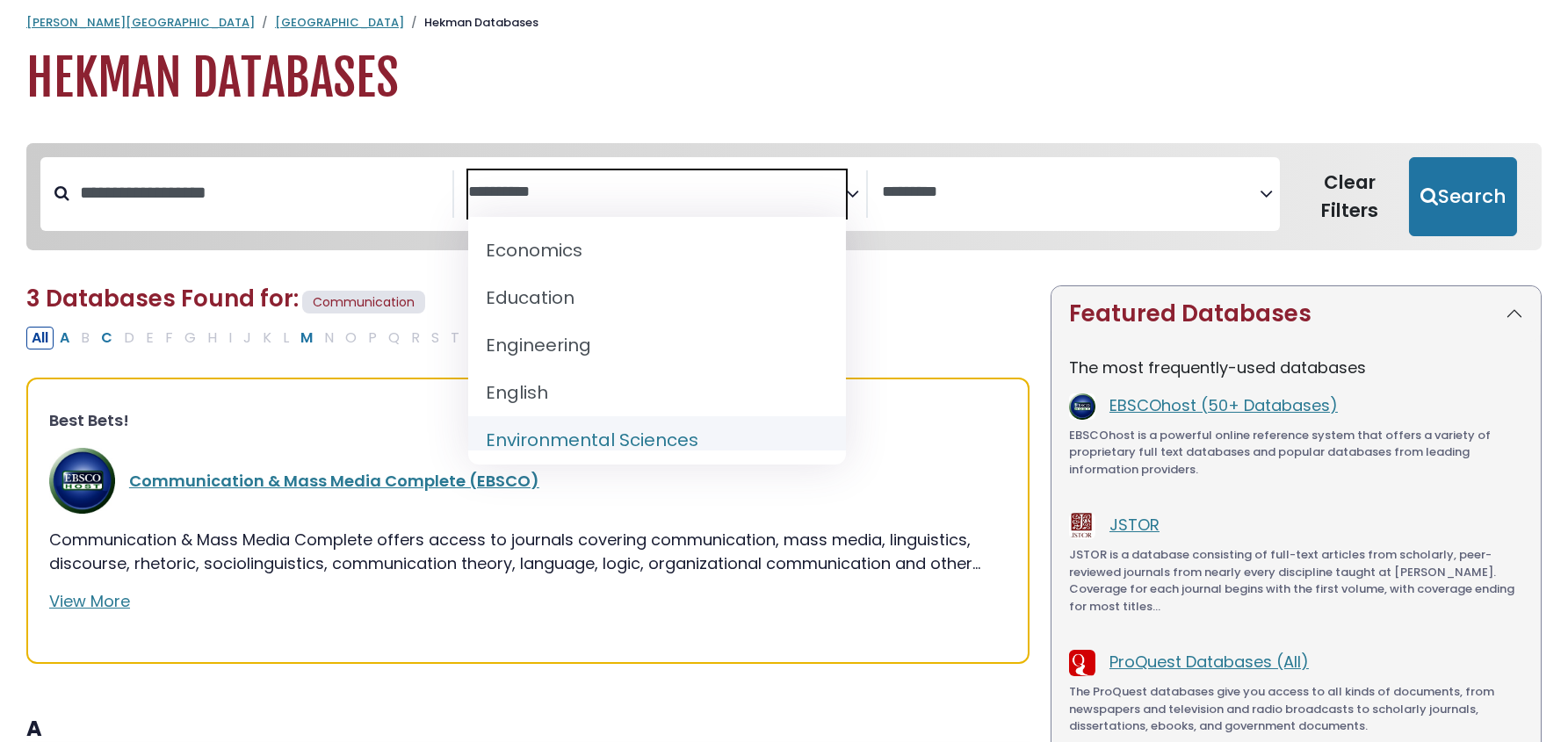
scroll to position [613, 0]
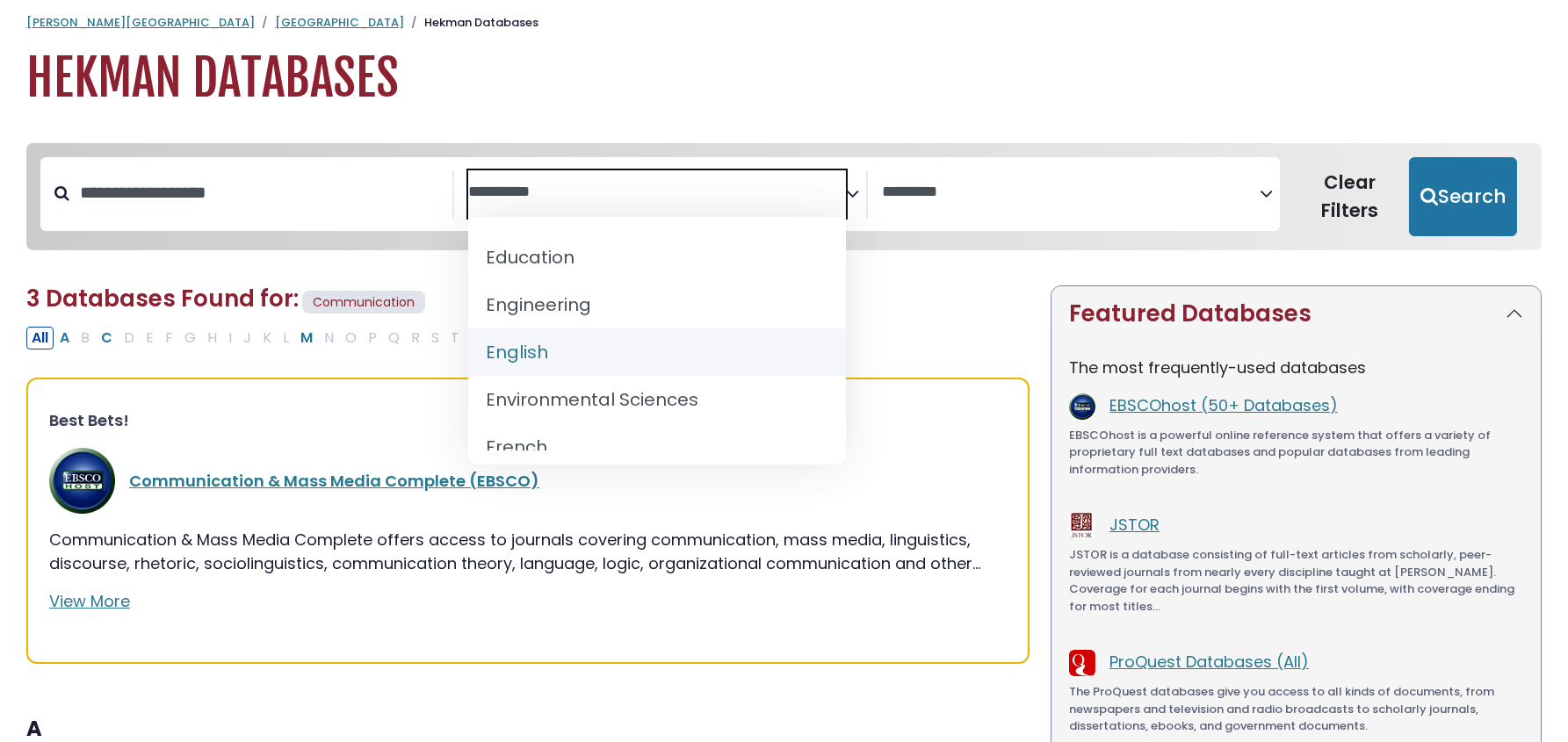
select select "*****"
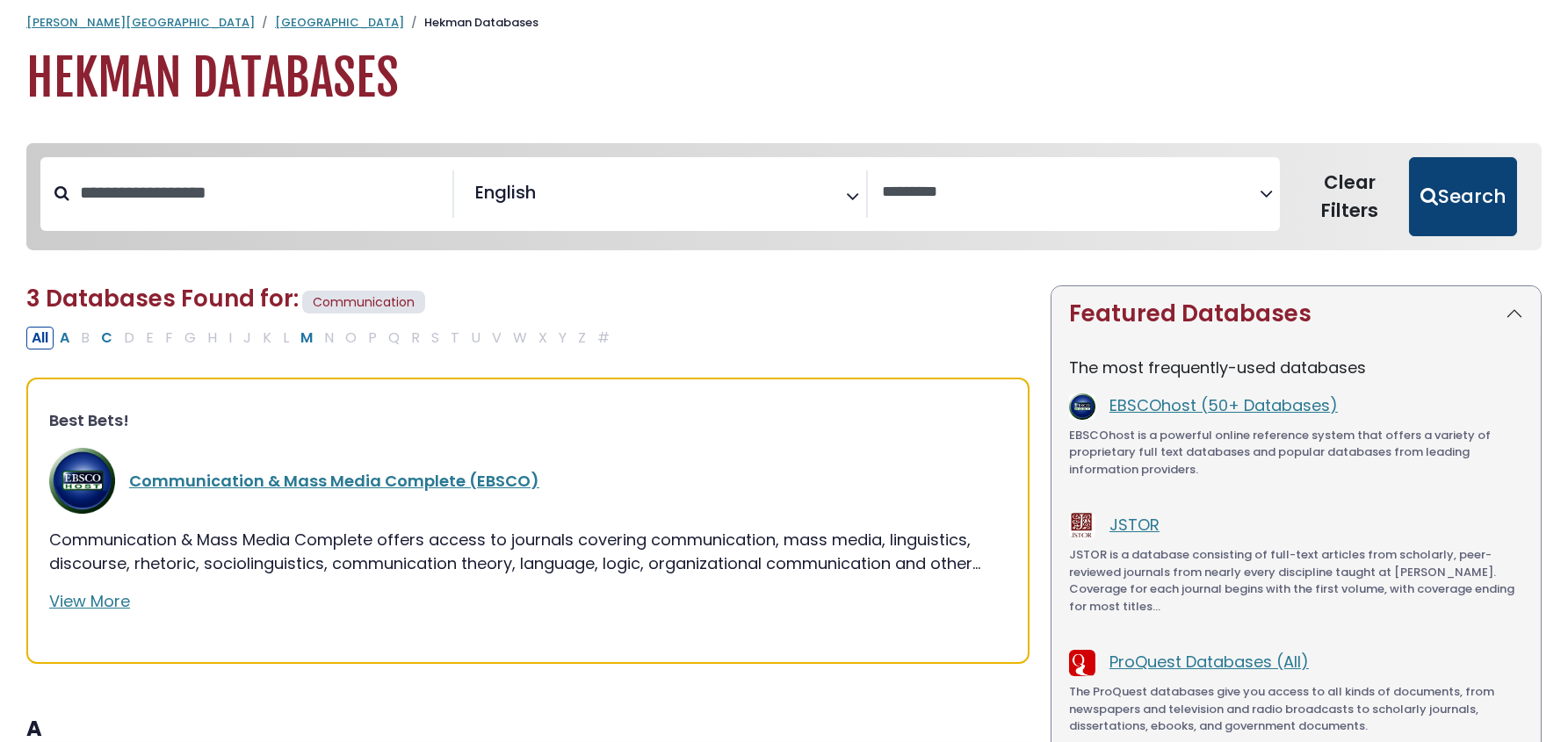
click at [1482, 194] on button "Search" at bounding box center [1464, 197] width 108 height 79
select select "Database Vendors Filter"
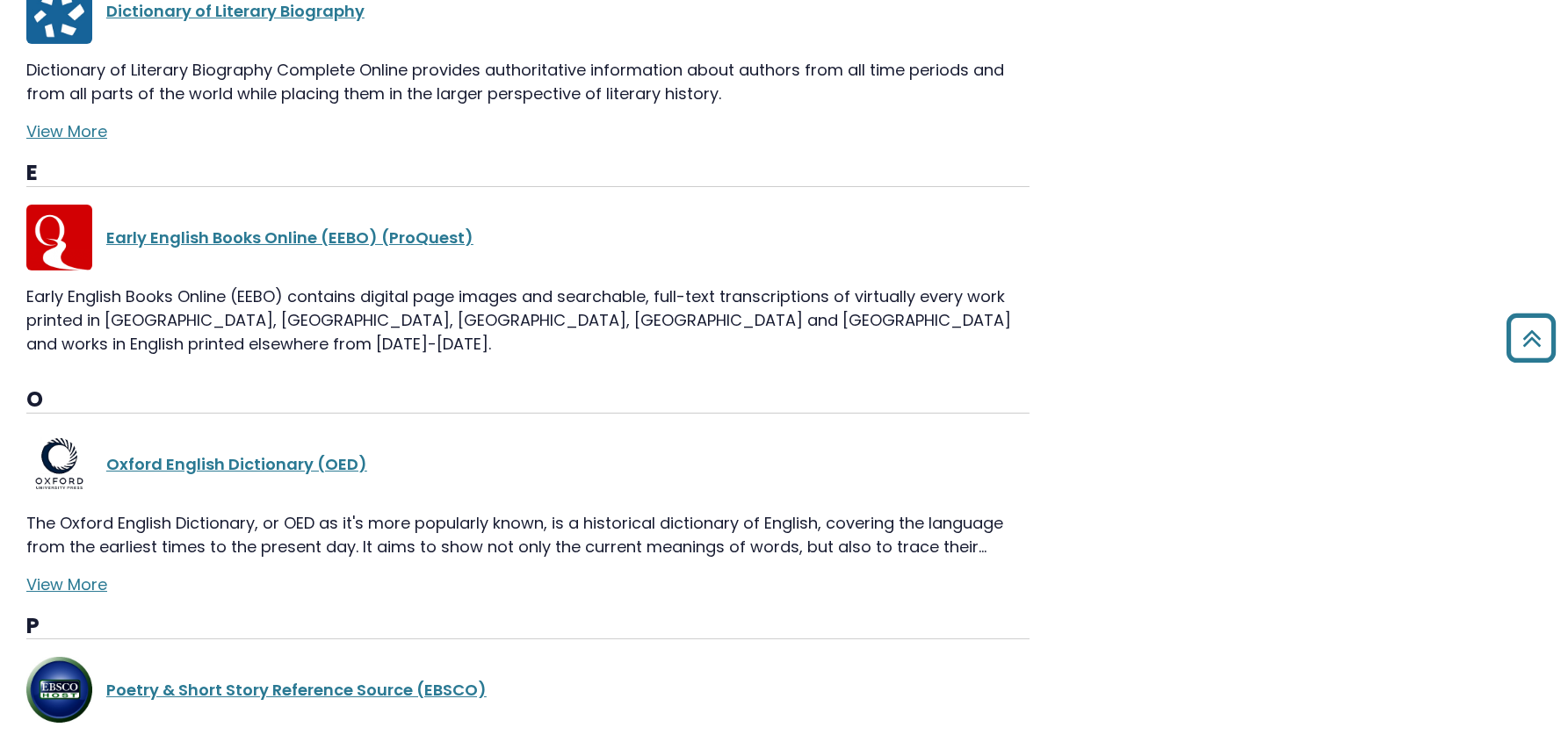
scroll to position [1509, 0]
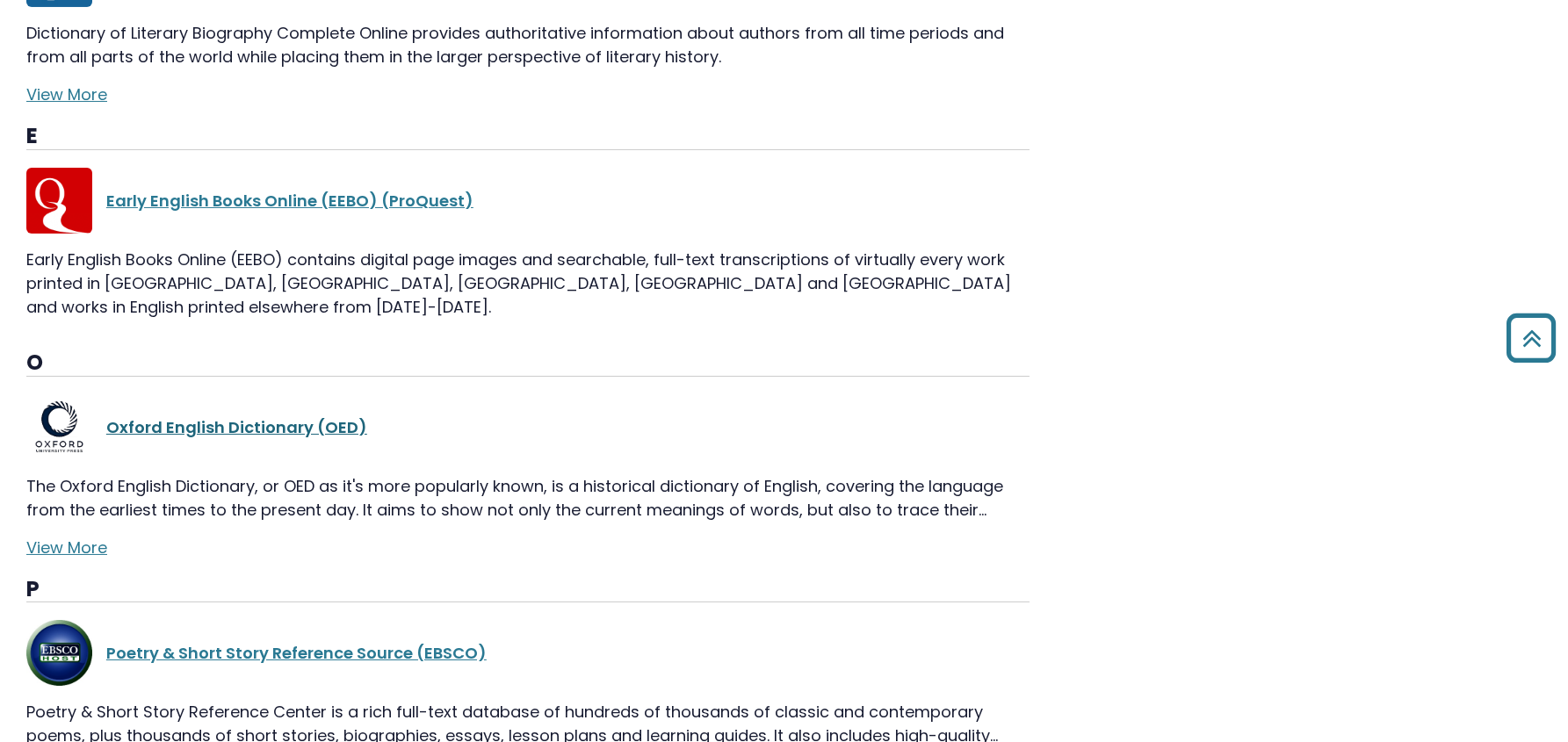
click at [316, 416] on link "Oxford English Dictionary (OED)" at bounding box center [237, 427] width 261 height 22
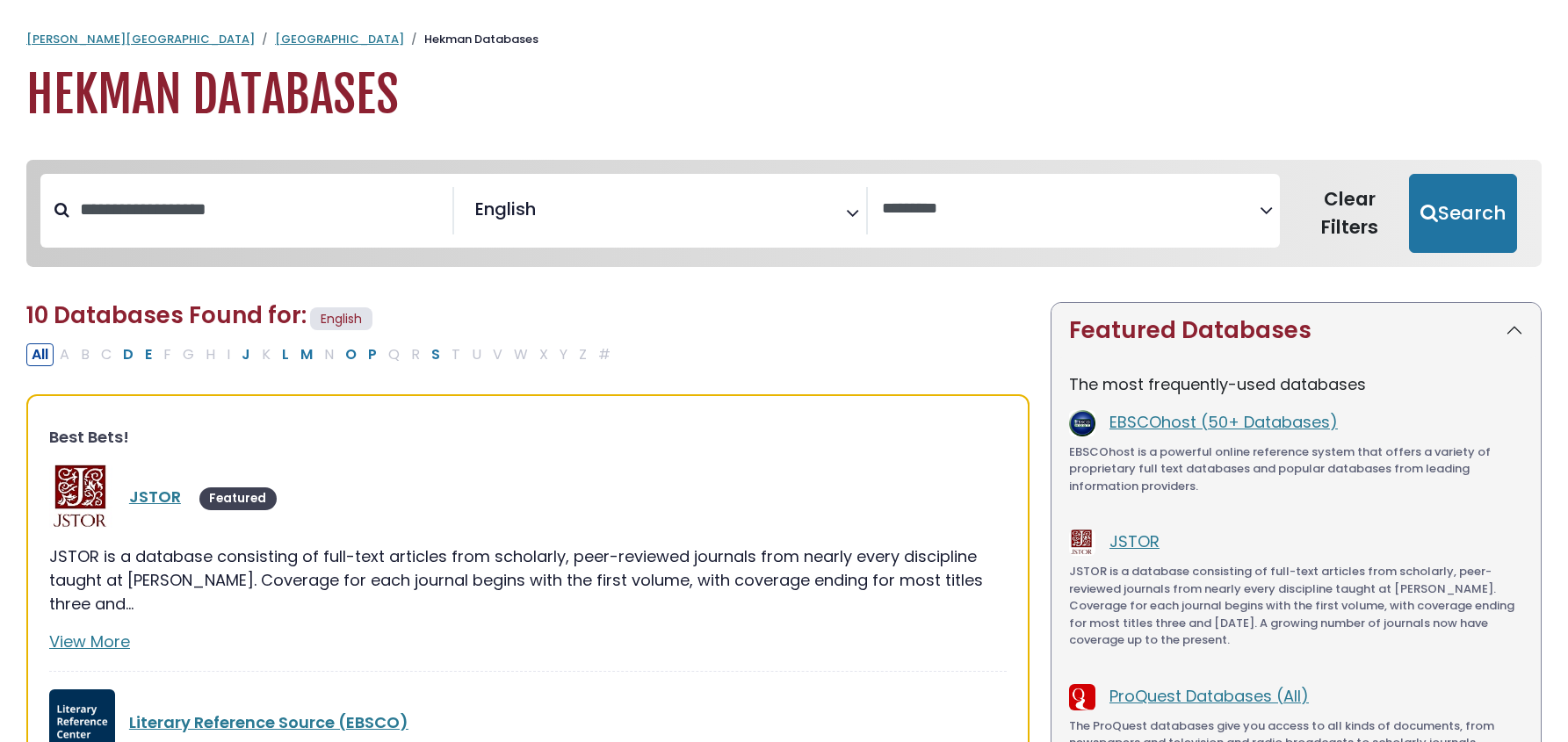
select select "Database Vendors Filter"
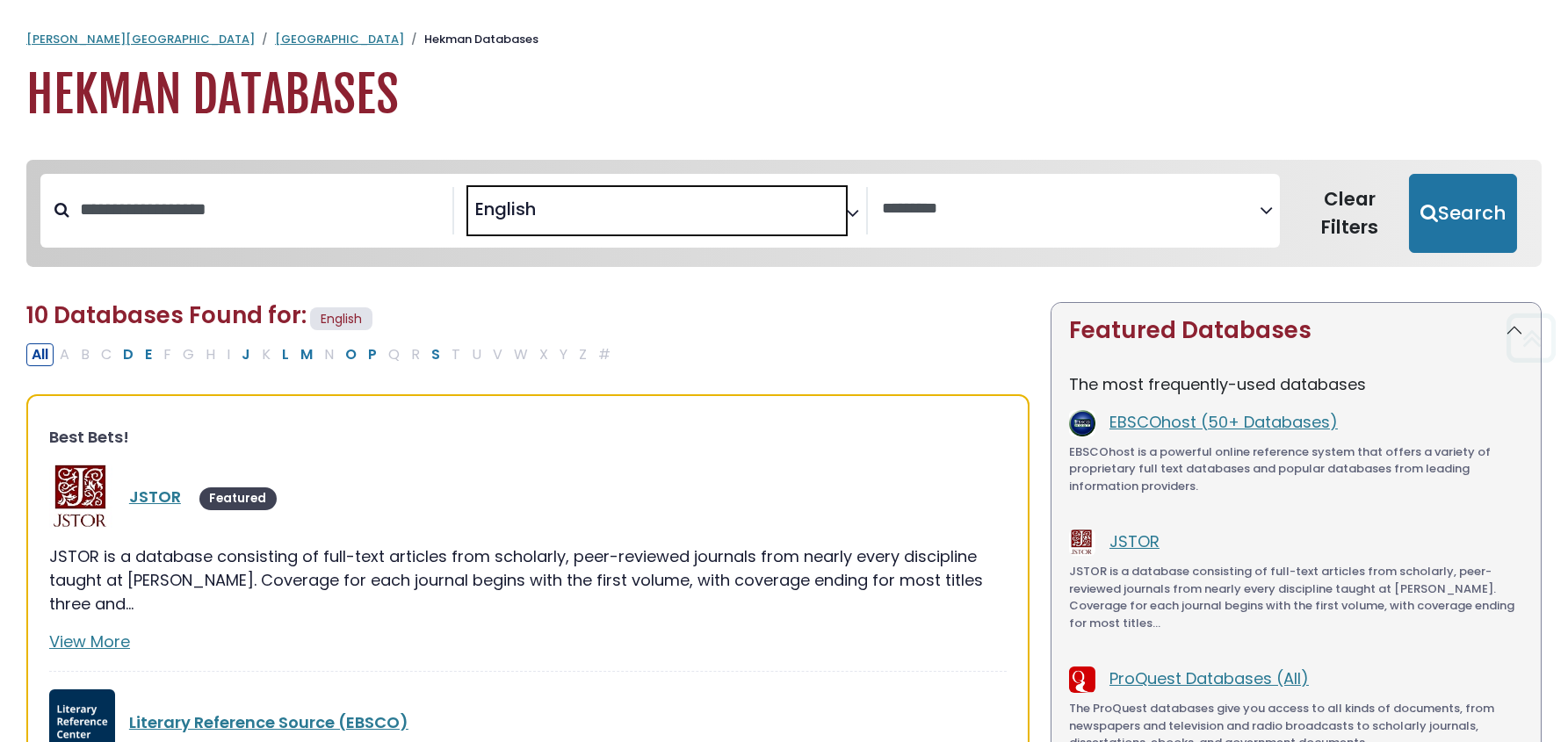
click at [513, 198] on span "English" at bounding box center [506, 209] width 61 height 26
click at [587, 204] on textarea "Search" at bounding box center [657, 210] width 378 height 19
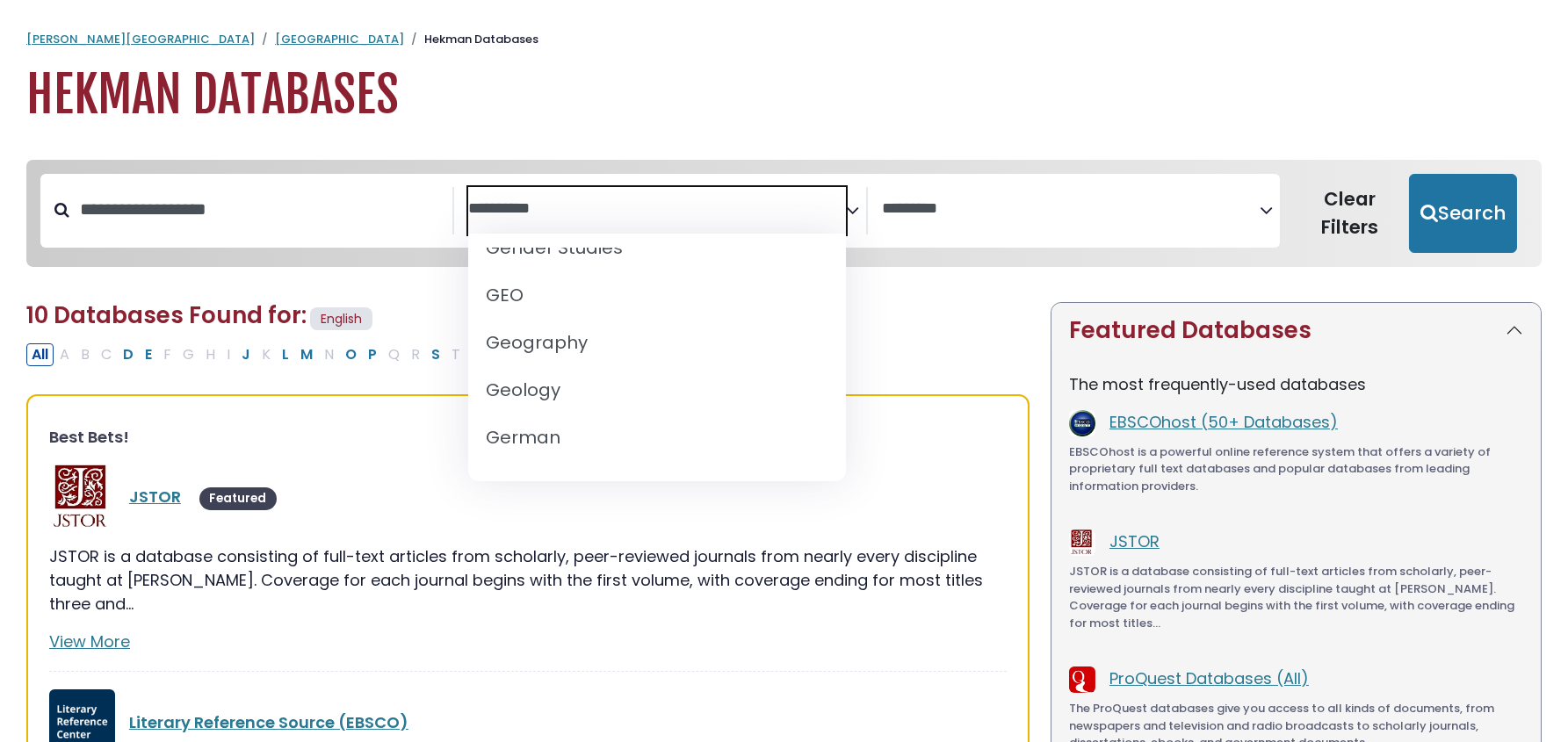
scroll to position [790, 0]
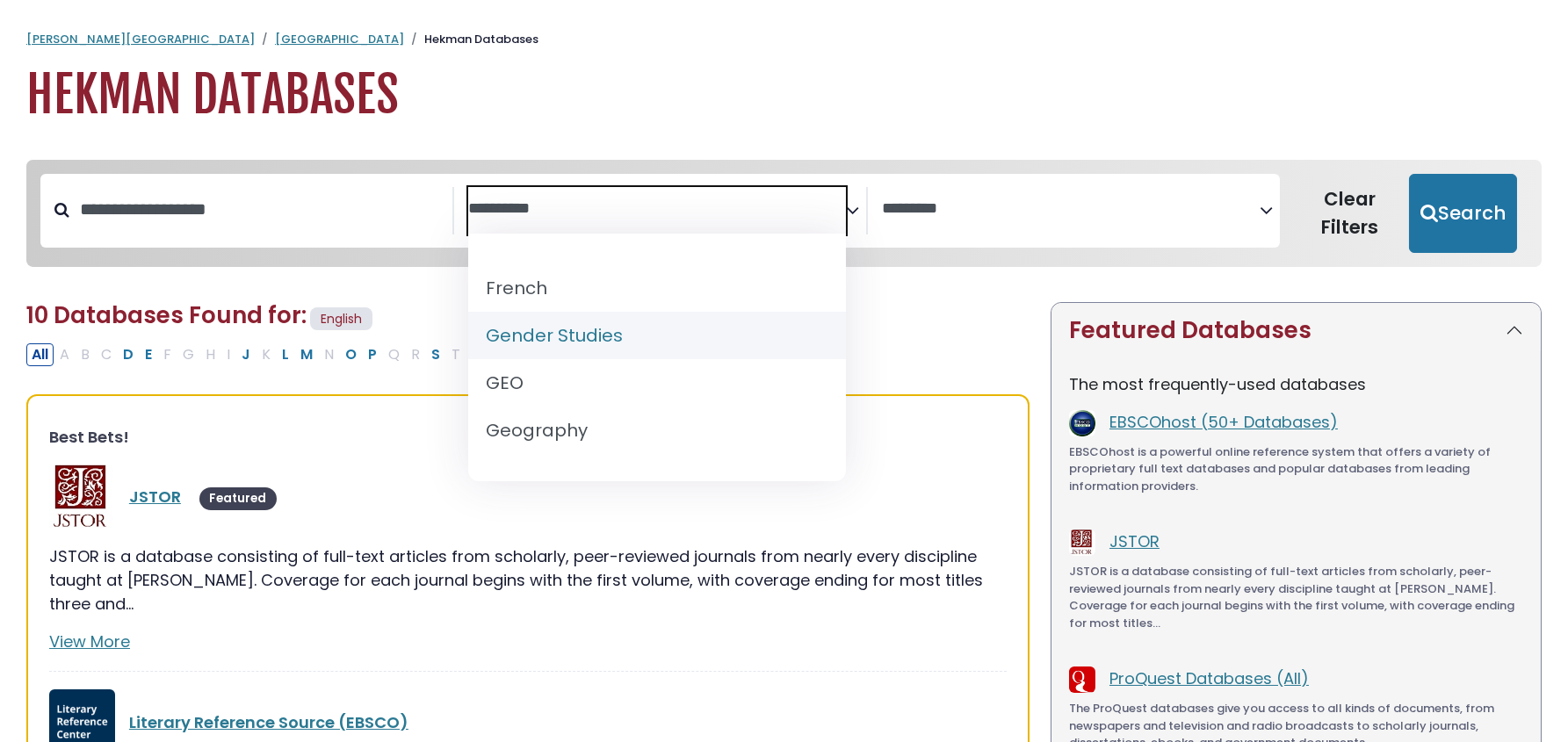
select select "*****"
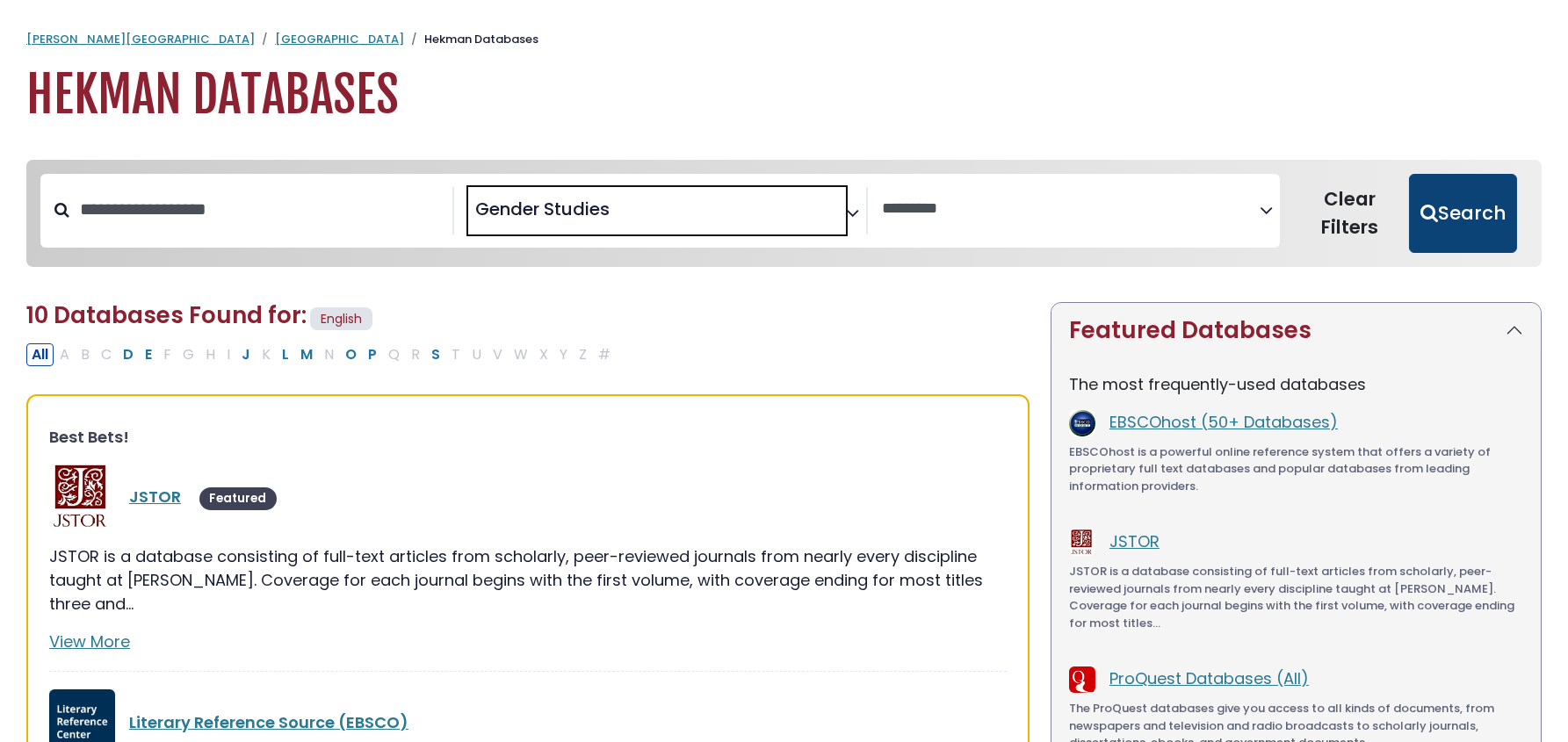
click at [1456, 212] on button "Search" at bounding box center [1464, 213] width 108 height 79
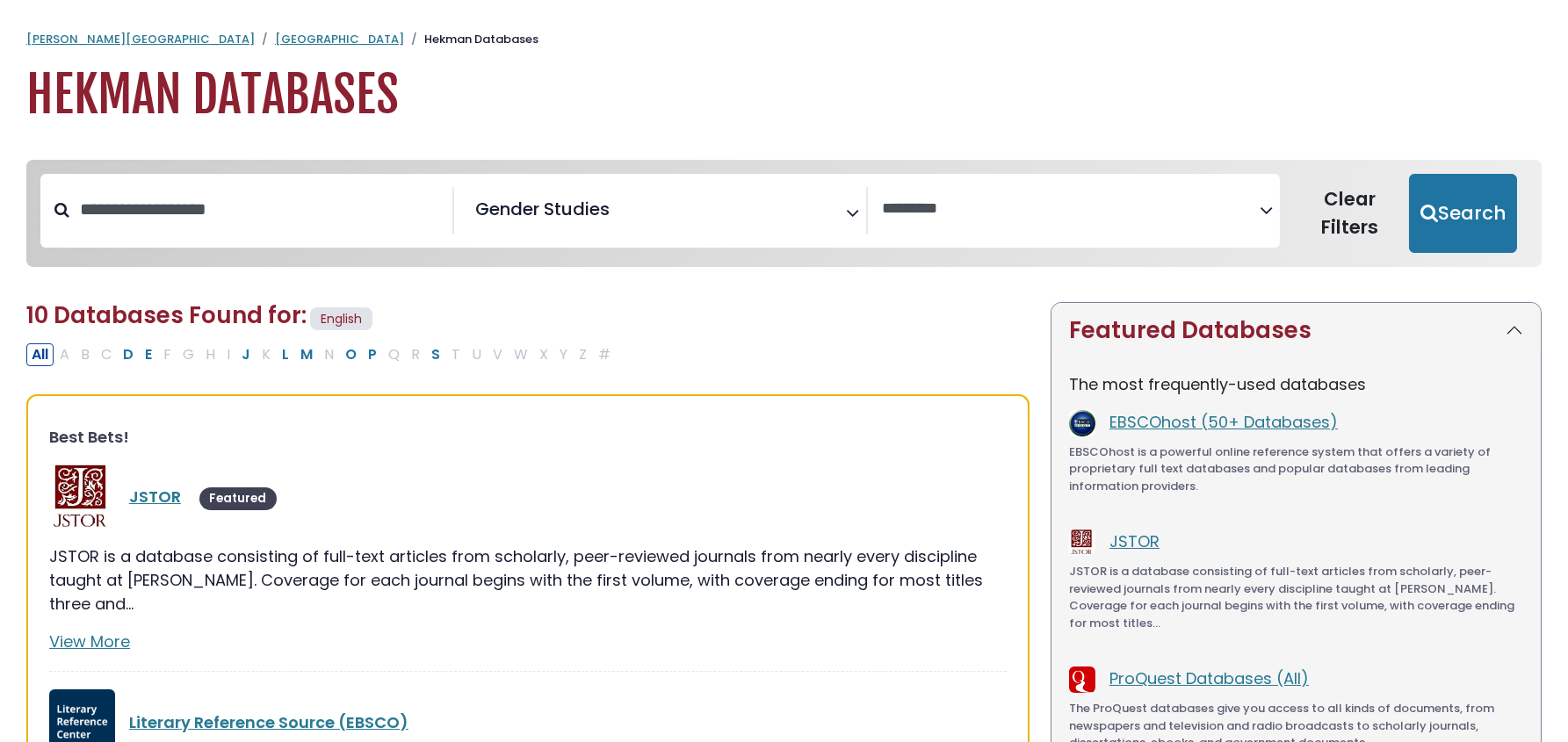
select select "Database Vendors Filter"
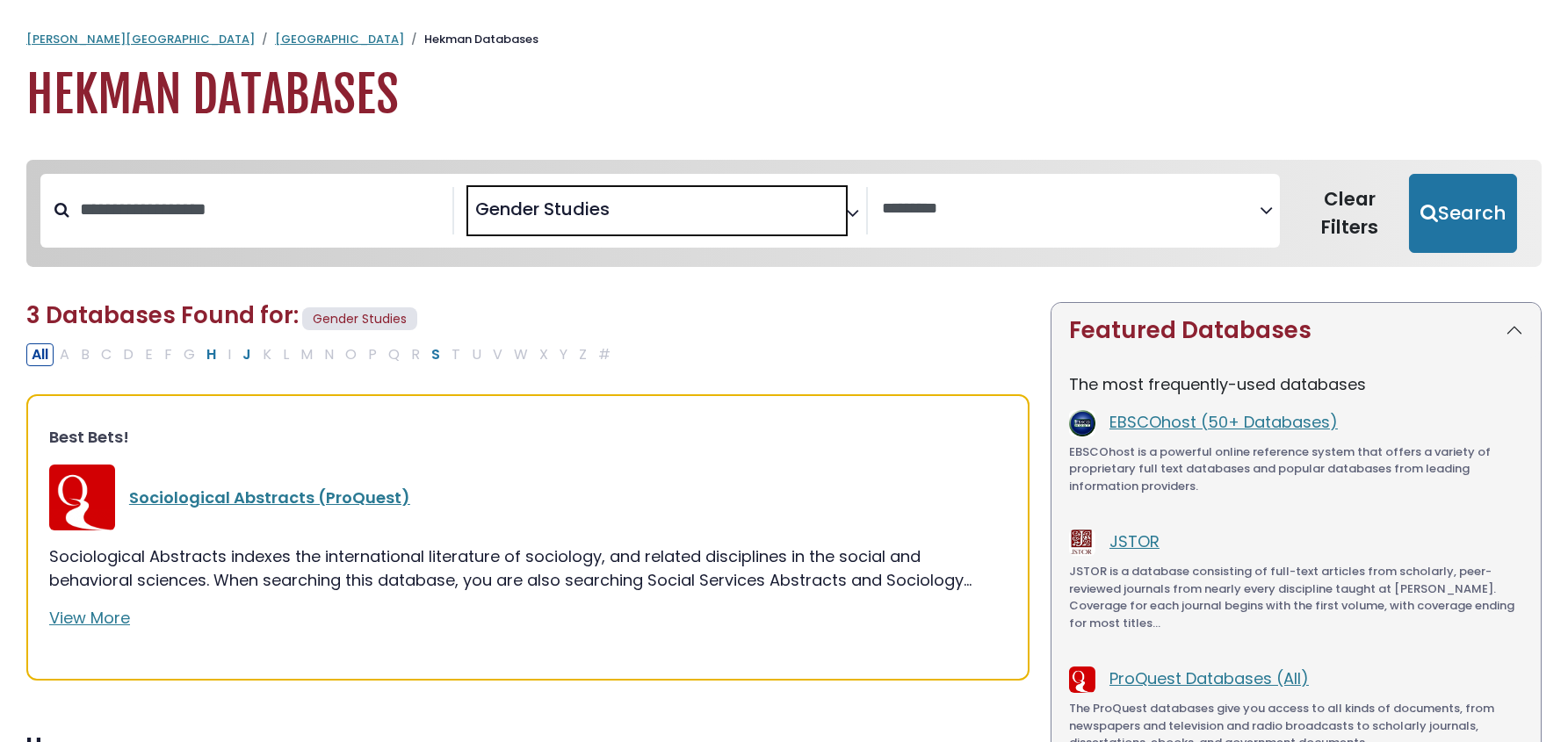
click at [657, 215] on span "× Gender Studies" at bounding box center [657, 211] width 378 height 48
click at [598, 205] on textarea "Search" at bounding box center [657, 210] width 378 height 19
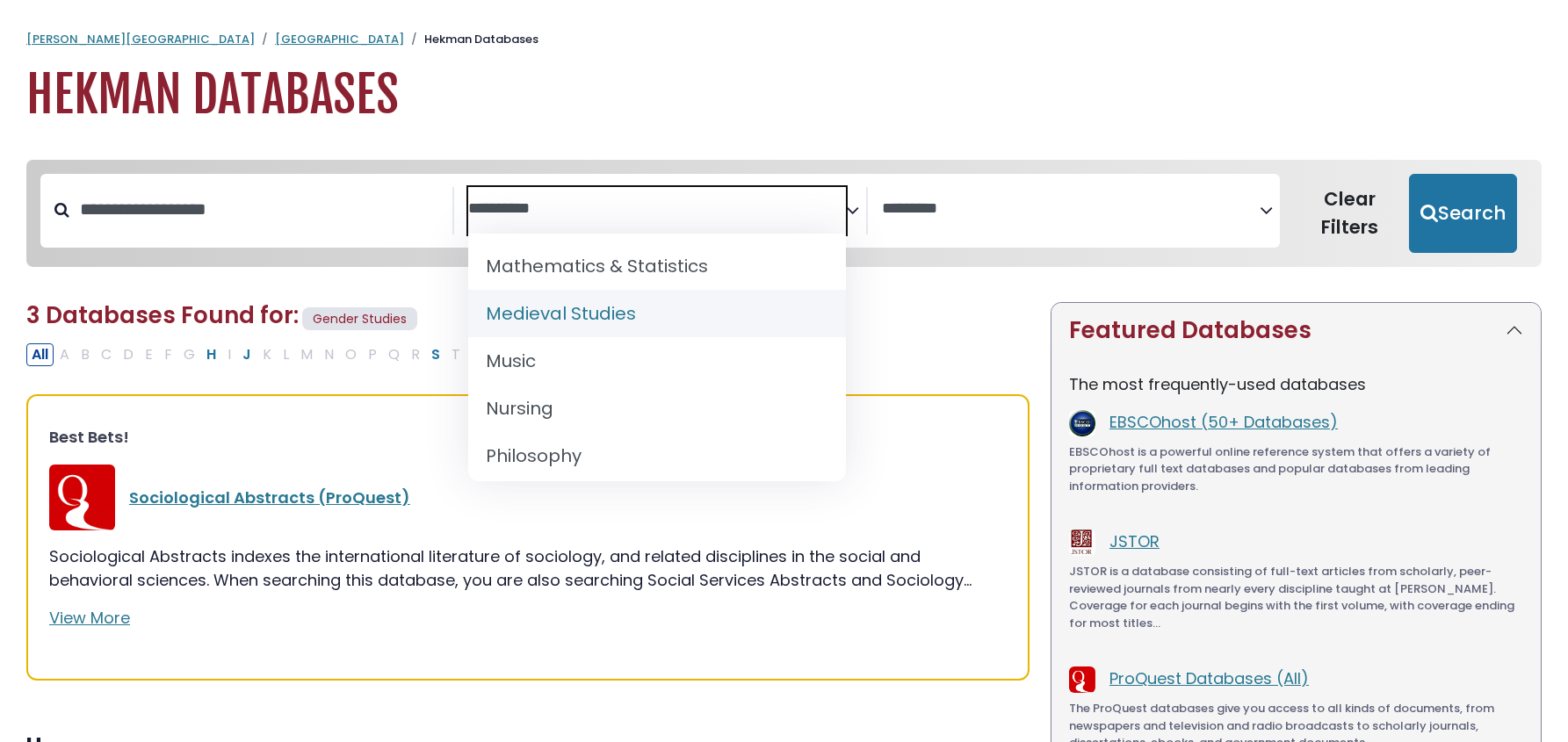
scroll to position [1316, 0]
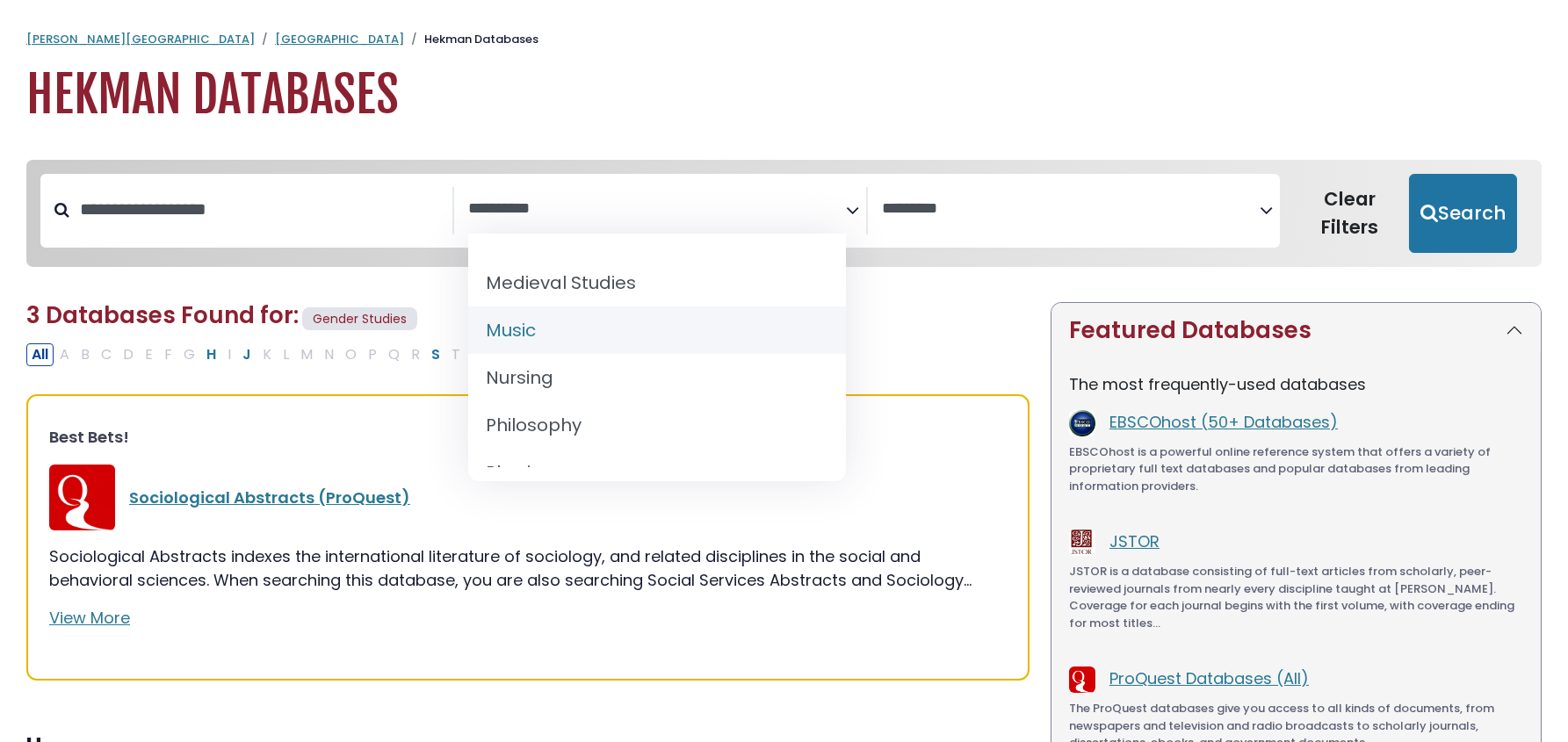
select select "*****"
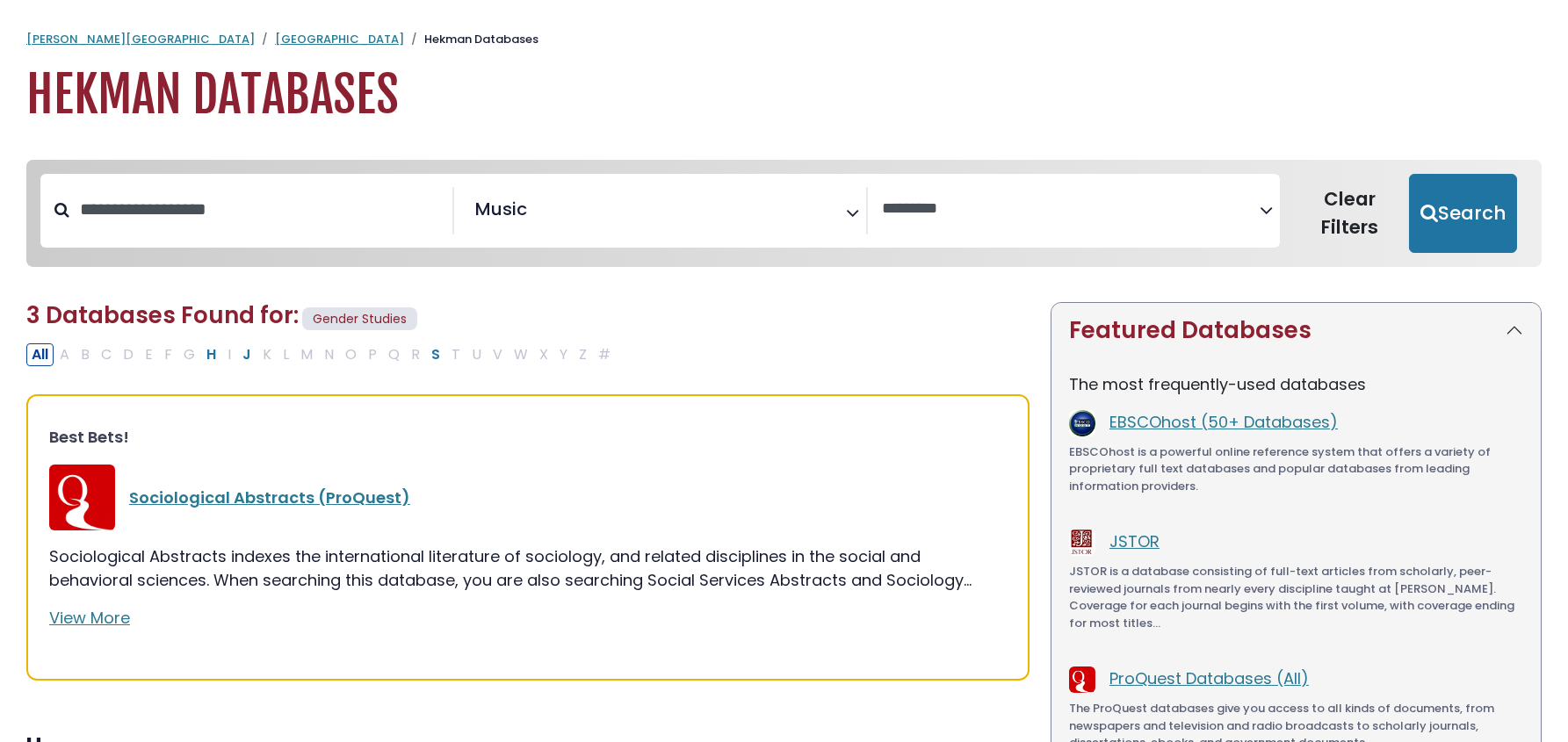
drag, startPoint x: 1461, startPoint y: 204, endPoint x: 743, endPoint y: 351, distance: 732.9
click at [1458, 205] on button "Search" at bounding box center [1464, 213] width 108 height 79
select select "Database Vendors Filter"
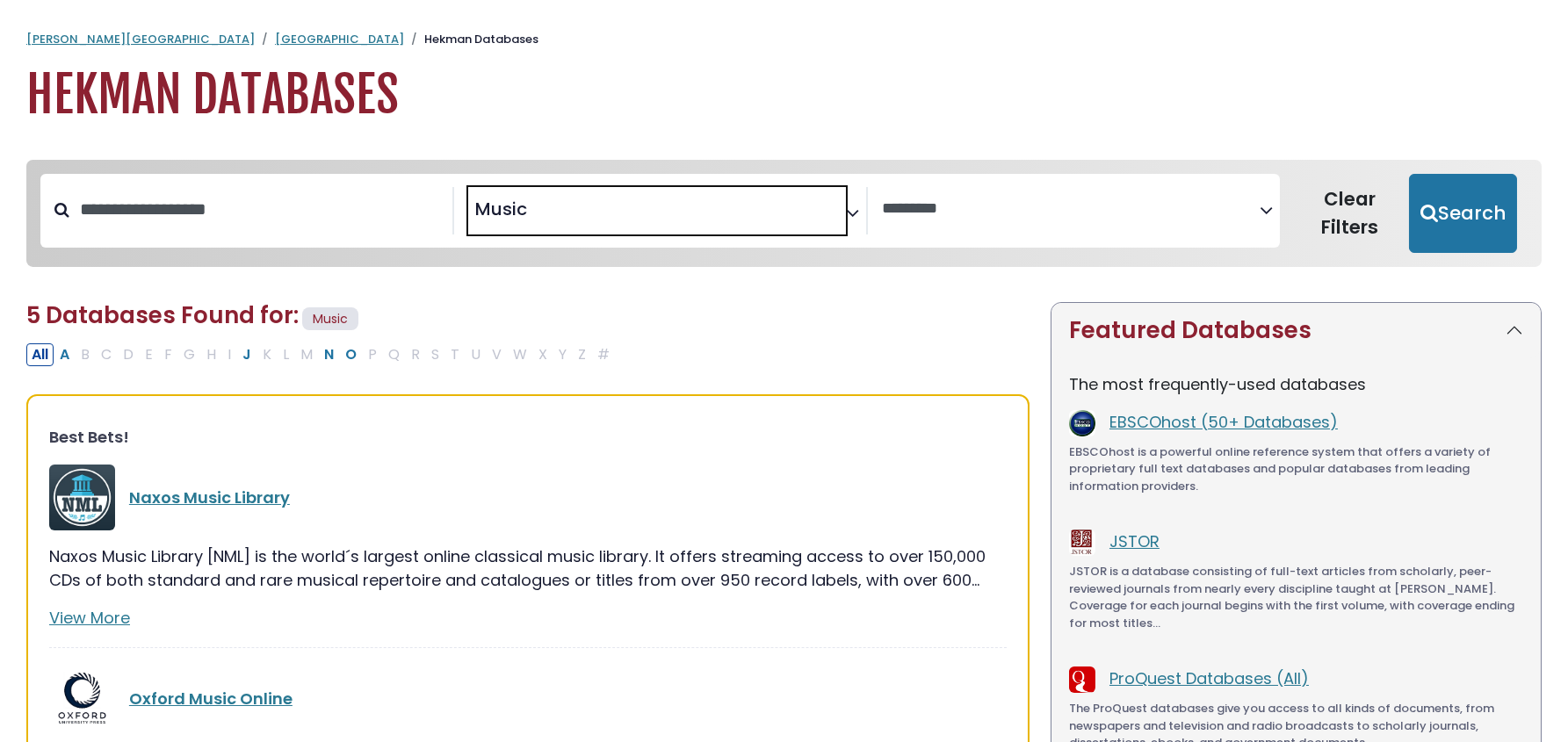
click at [566, 215] on span "× Music" at bounding box center [657, 211] width 378 height 48
click at [588, 213] on textarea "Search" at bounding box center [657, 210] width 378 height 19
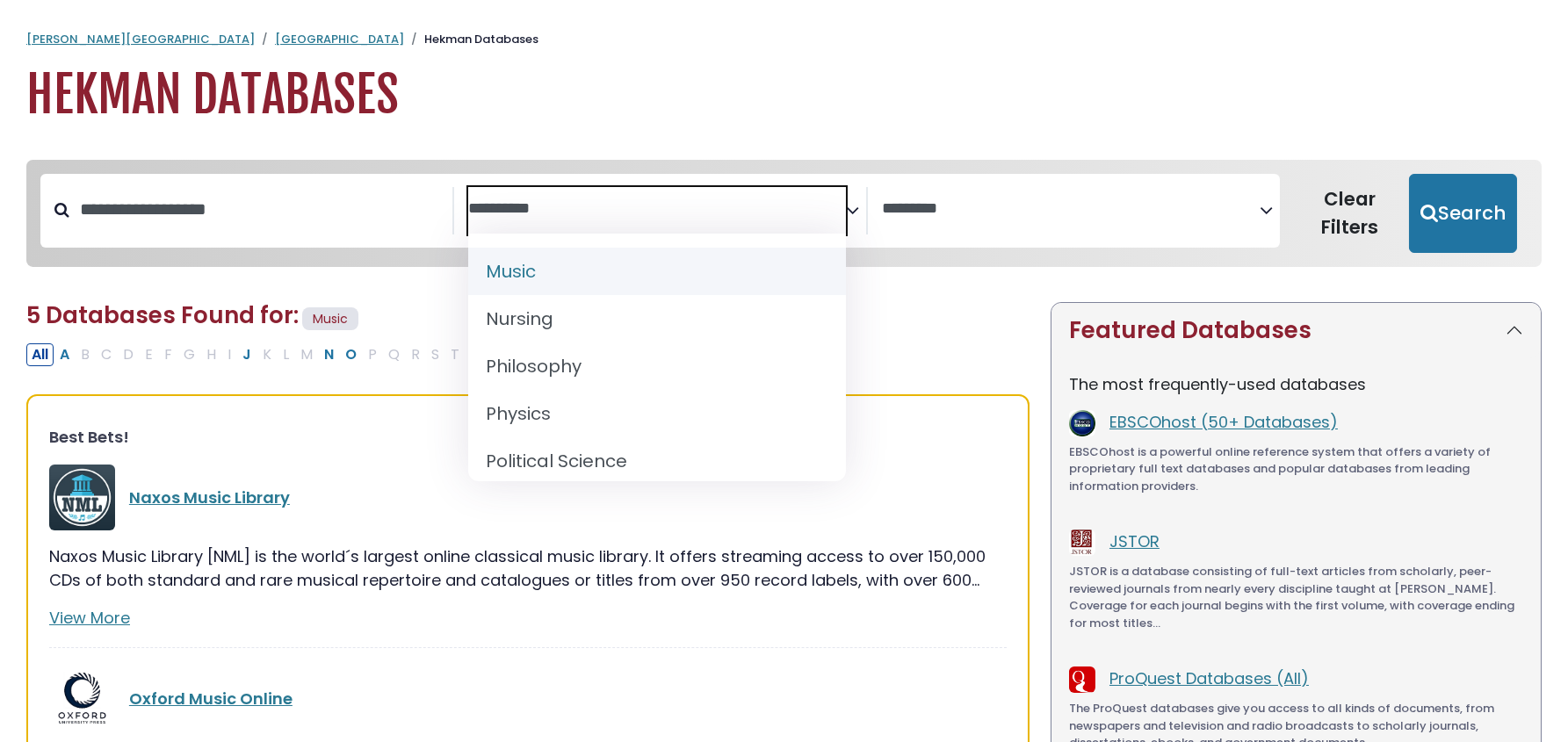
scroll to position [1404, 0]
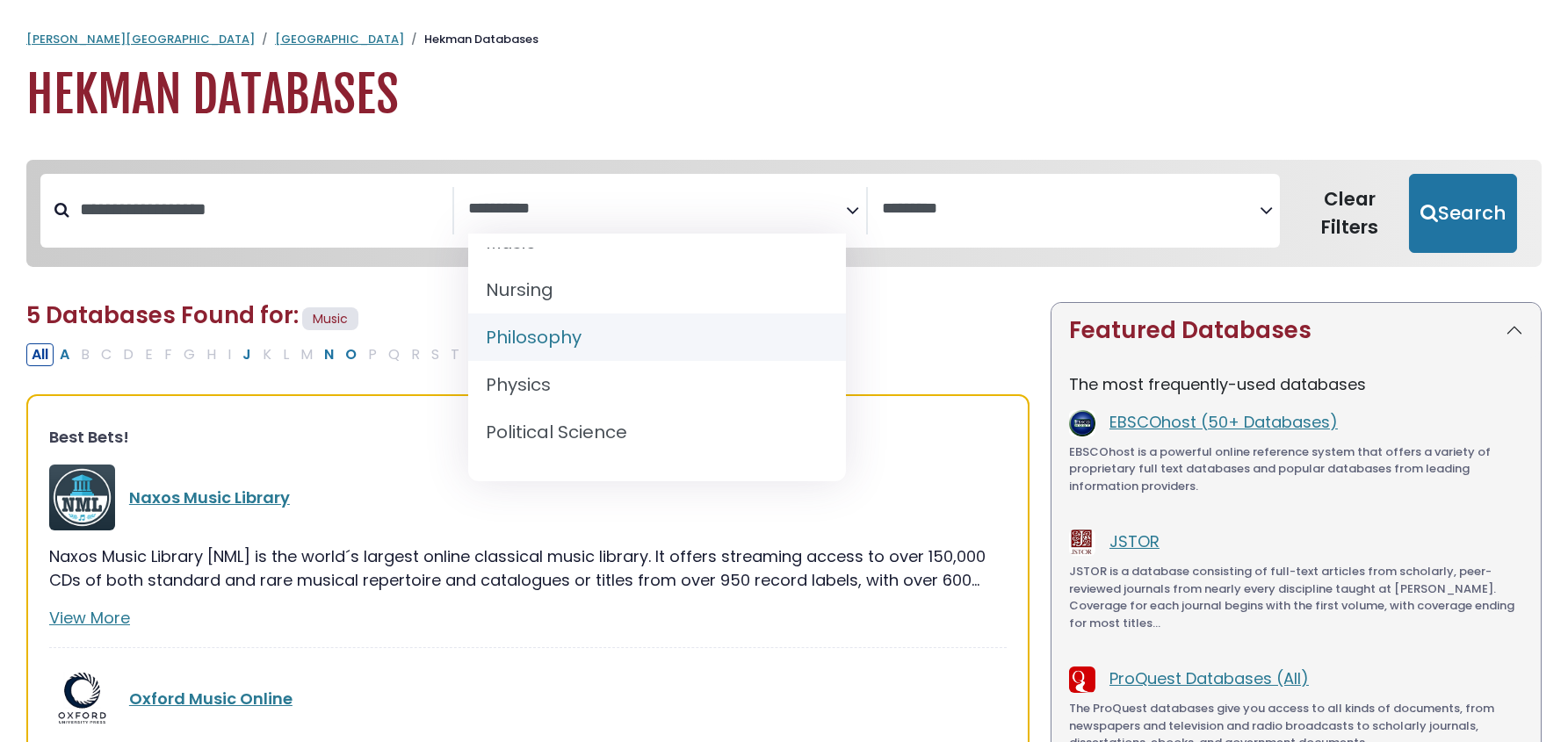
select select "*****"
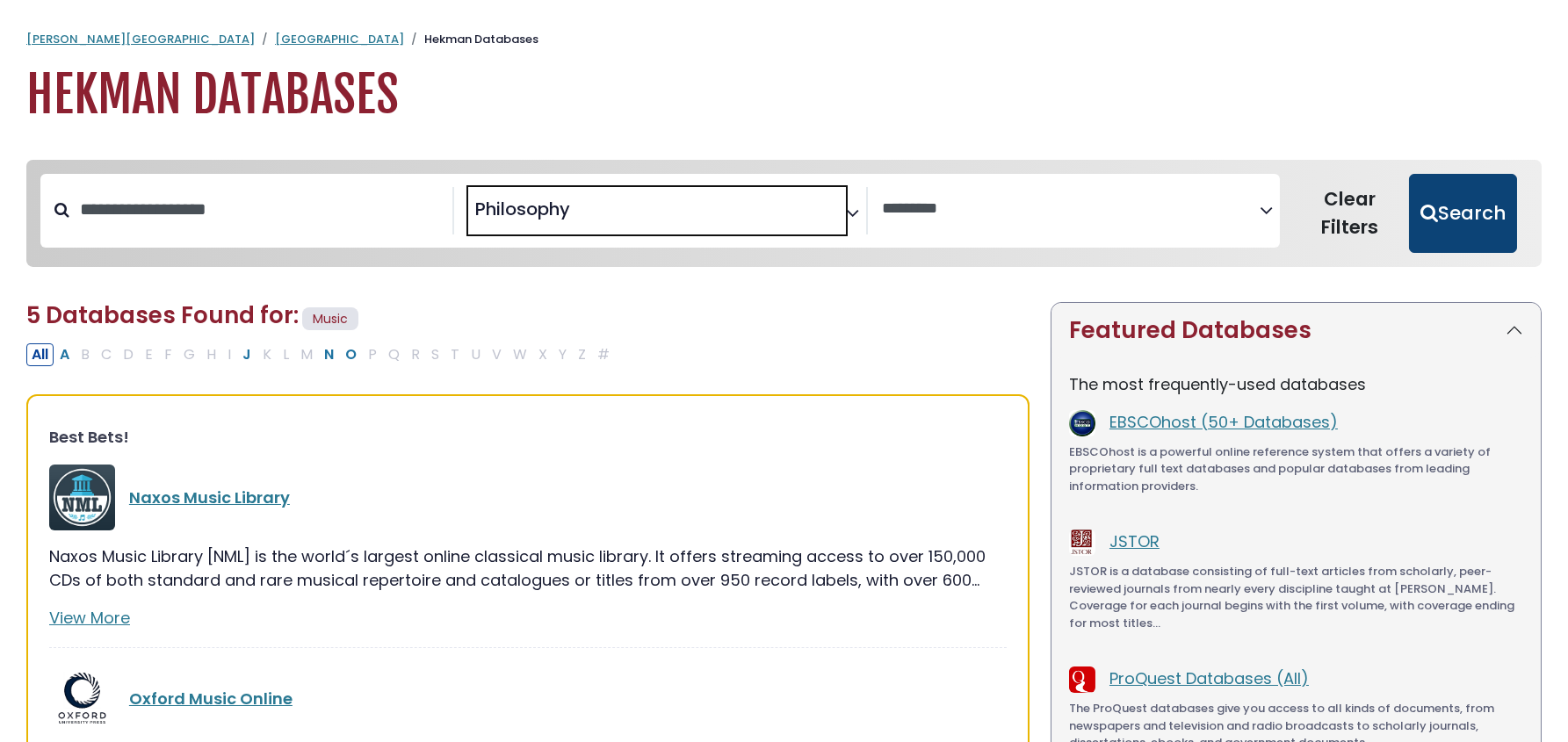
click at [1459, 197] on button "Search" at bounding box center [1464, 213] width 108 height 79
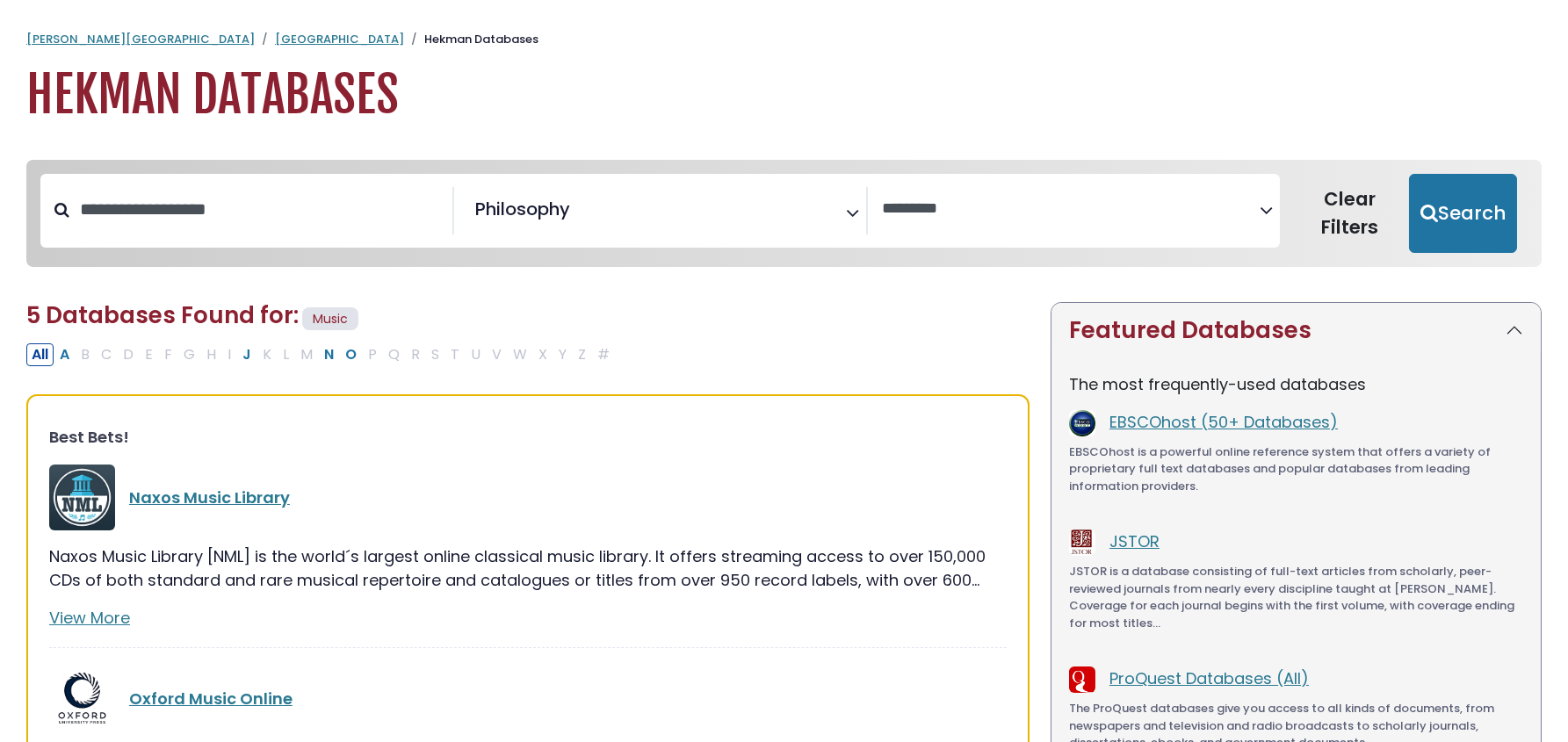
select select "Database Vendors Filter"
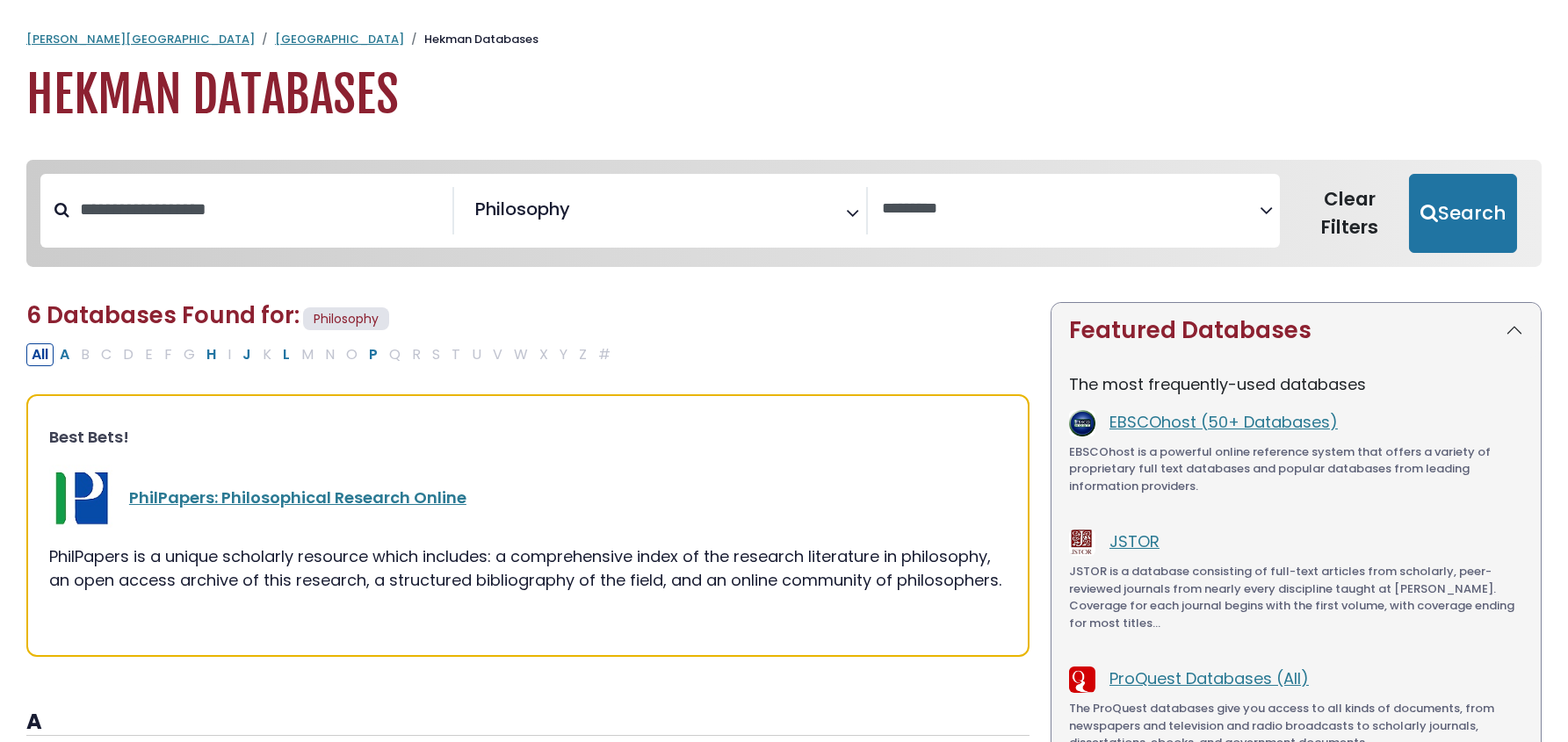
click at [796, 320] on h2 "6 Databases Found for: Philosophy Edit Filters" at bounding box center [528, 318] width 1004 height 33
